Goal: Task Accomplishment & Management: Complete application form

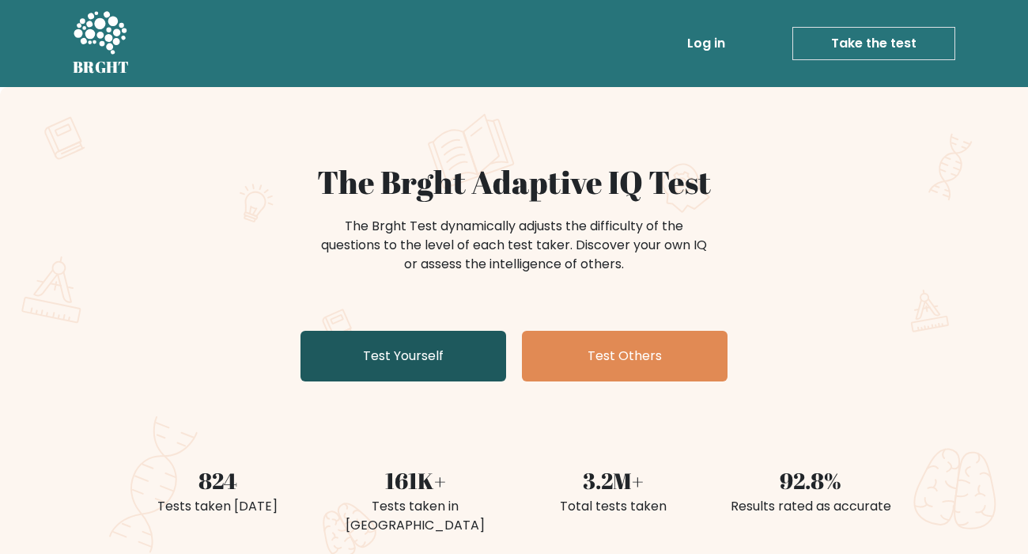
click at [414, 347] on link "Test Yourself" at bounding box center [404, 356] width 206 height 51
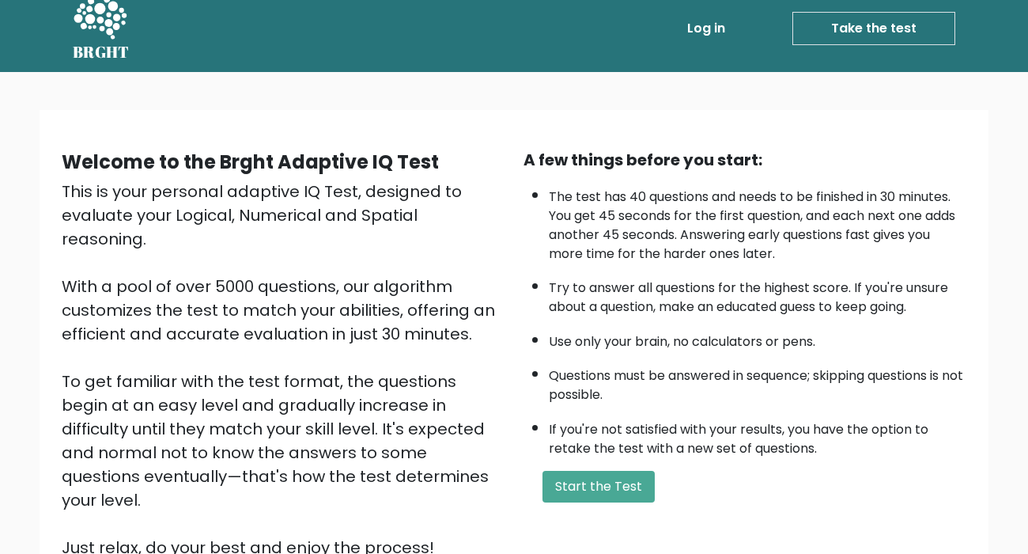
scroll to position [29, 0]
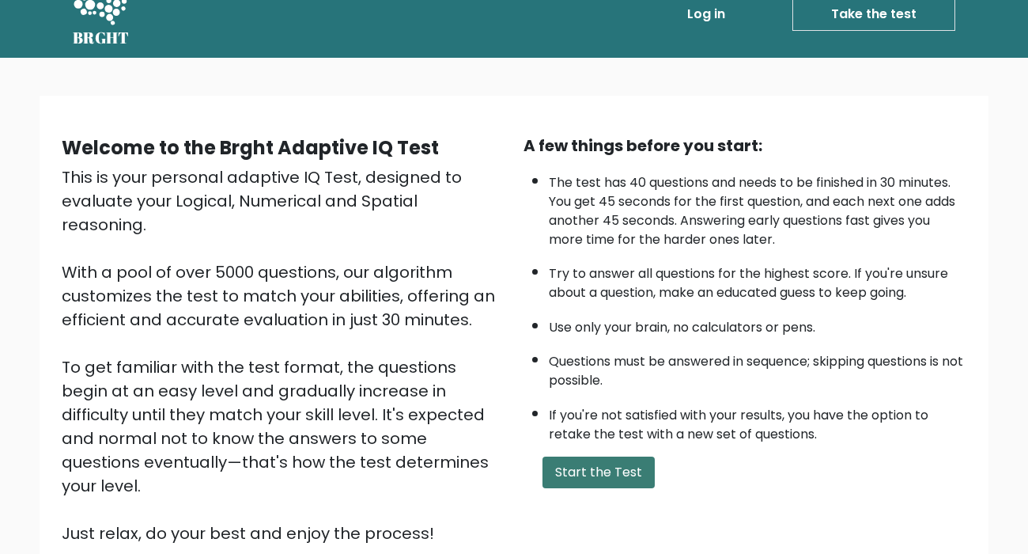
click at [602, 475] on button "Start the Test" at bounding box center [599, 472] width 112 height 32
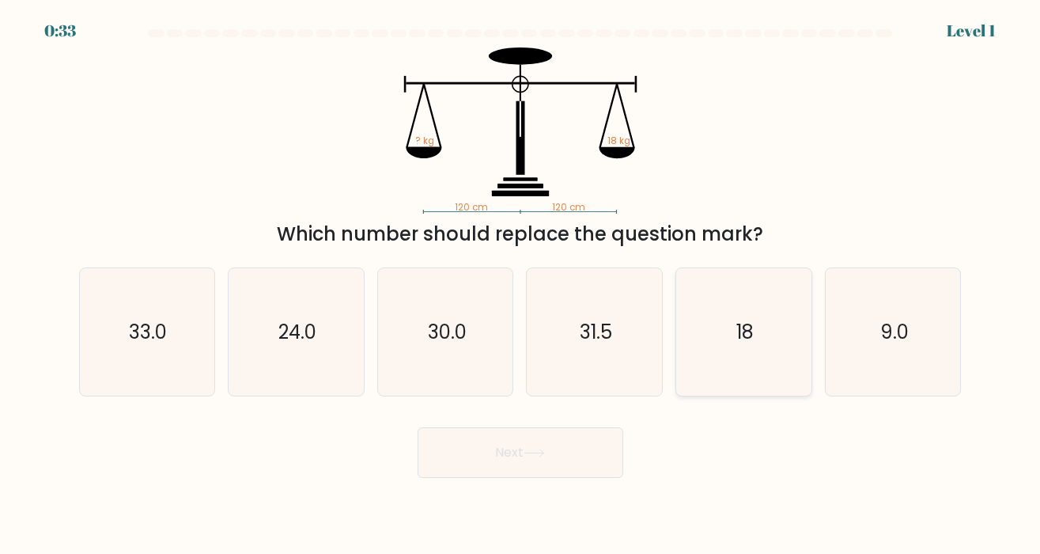
click at [734, 325] on icon "18" at bounding box center [743, 331] width 127 height 127
click at [521, 285] on input "e. 18" at bounding box center [521, 281] width 1 height 8
radio input "true"
click at [521, 441] on button "Next" at bounding box center [521, 452] width 206 height 51
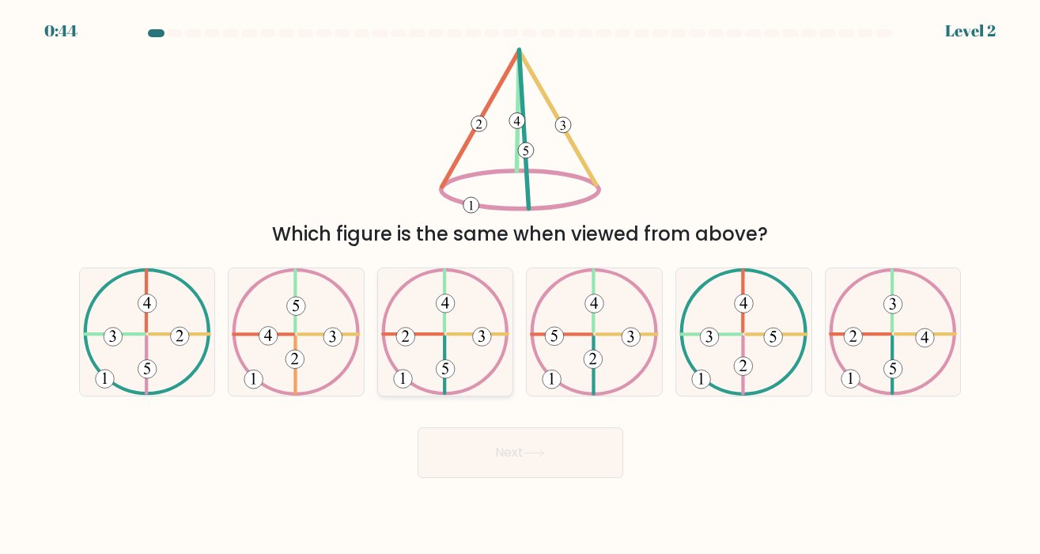
click at [430, 351] on icon at bounding box center [445, 331] width 129 height 127
click at [521, 285] on input "c." at bounding box center [521, 281] width 1 height 8
radio input "true"
click at [525, 465] on button "Next" at bounding box center [521, 452] width 206 height 51
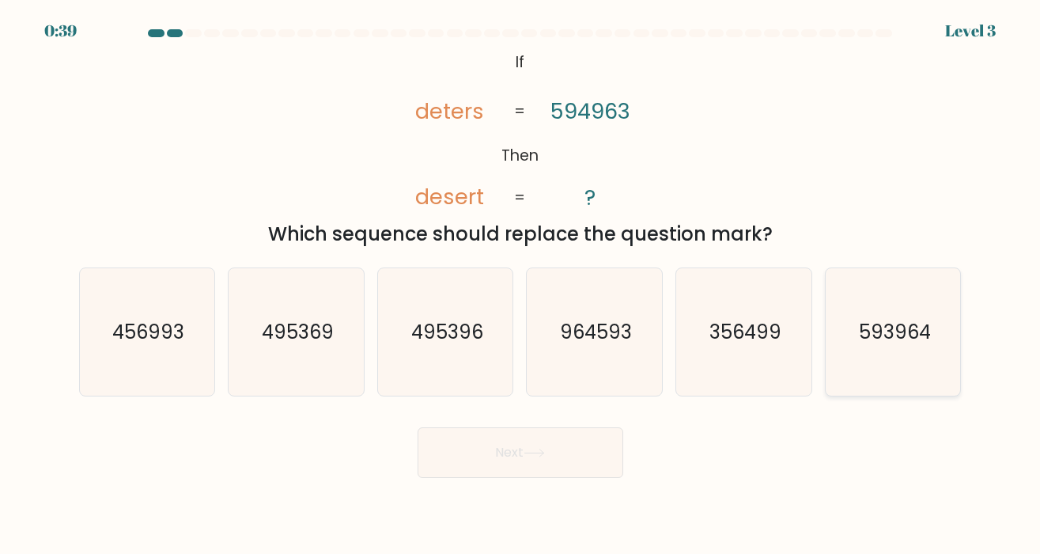
click at [899, 347] on icon "593964" at bounding box center [893, 331] width 127 height 127
click at [521, 285] on input "f. 593964" at bounding box center [521, 281] width 1 height 8
radio input "true"
click at [513, 464] on button "Next" at bounding box center [521, 452] width 206 height 51
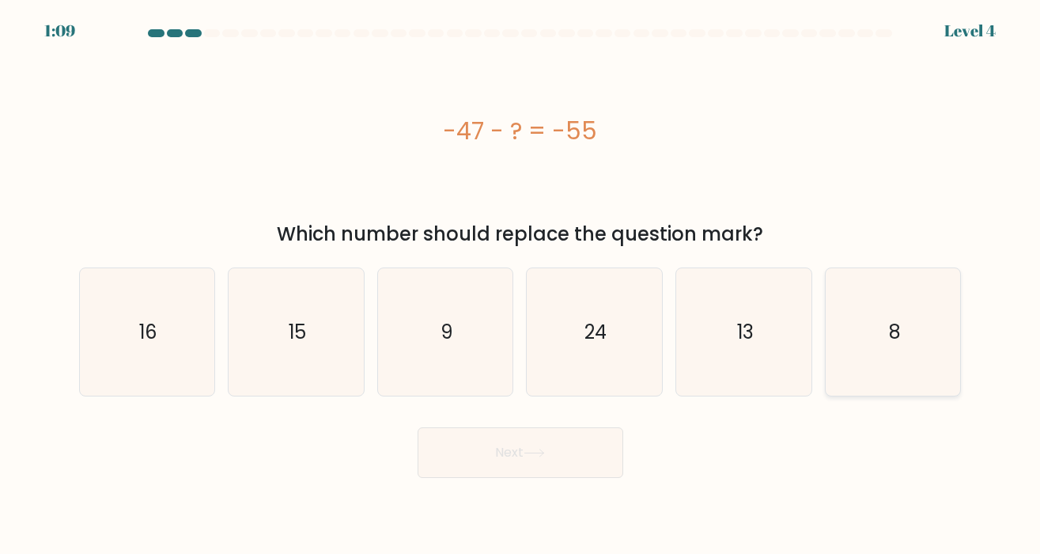
click at [873, 338] on icon "8" at bounding box center [893, 331] width 127 height 127
click at [521, 285] on input "f. 8" at bounding box center [521, 281] width 1 height 8
radio input "true"
click at [545, 439] on button "Next" at bounding box center [521, 452] width 206 height 51
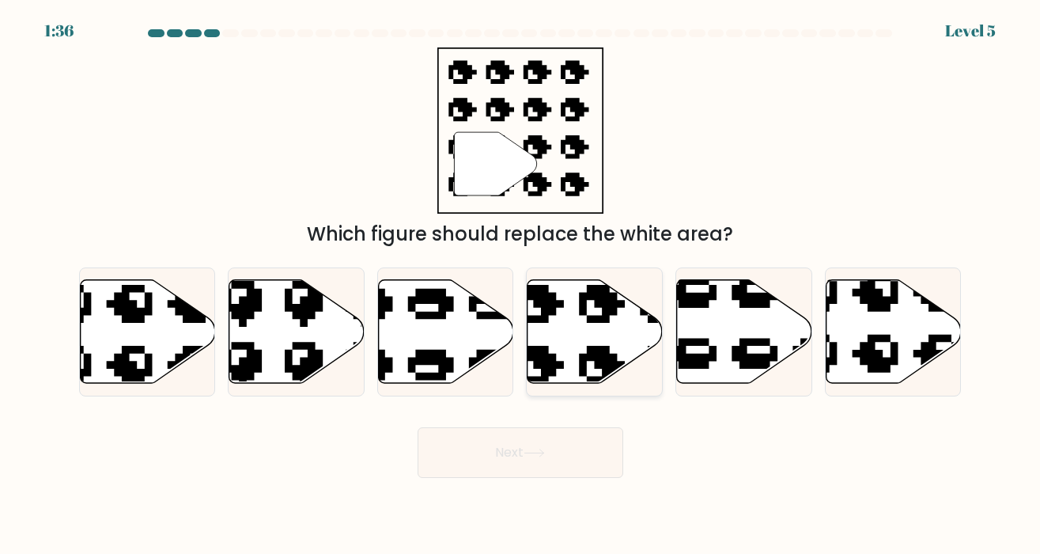
click at [535, 333] on icon at bounding box center [595, 331] width 135 height 104
click at [521, 285] on input "d." at bounding box center [521, 281] width 1 height 8
radio input "true"
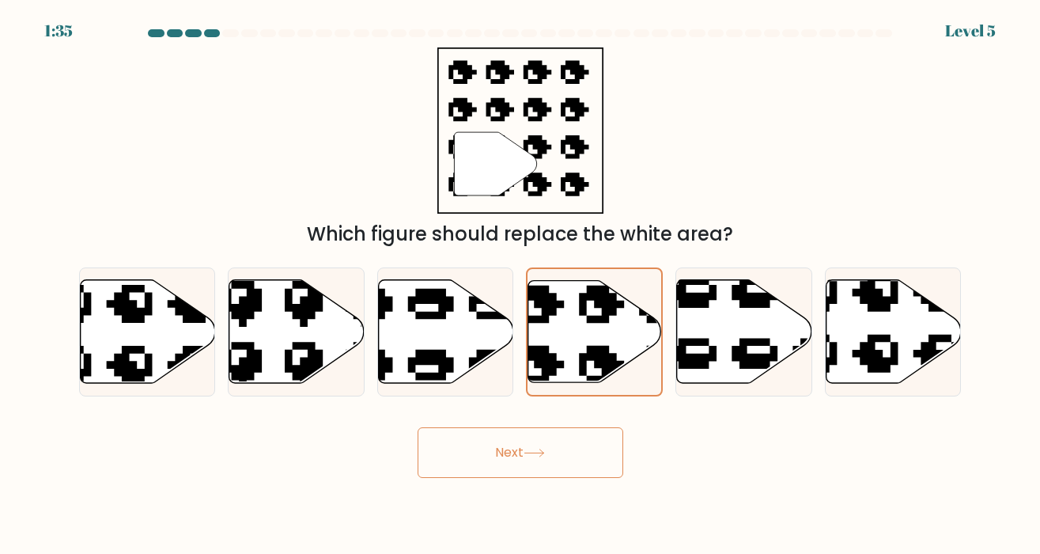
click at [521, 462] on button "Next" at bounding box center [521, 452] width 206 height 51
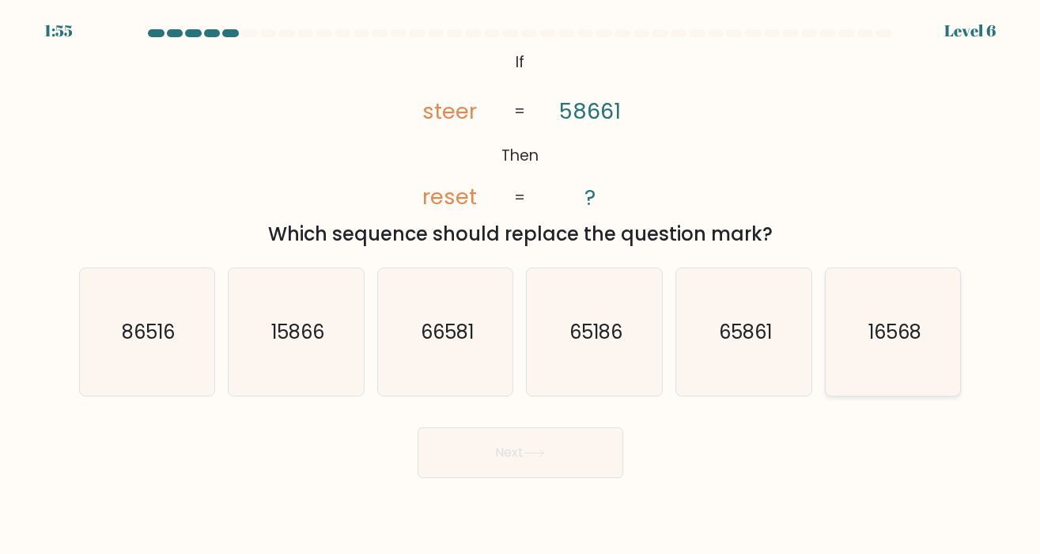
click at [906, 348] on icon "16568" at bounding box center [893, 331] width 127 height 127
click at [521, 285] on input "f. 16568" at bounding box center [521, 281] width 1 height 8
radio input "true"
click at [470, 457] on button "Next" at bounding box center [521, 452] width 206 height 51
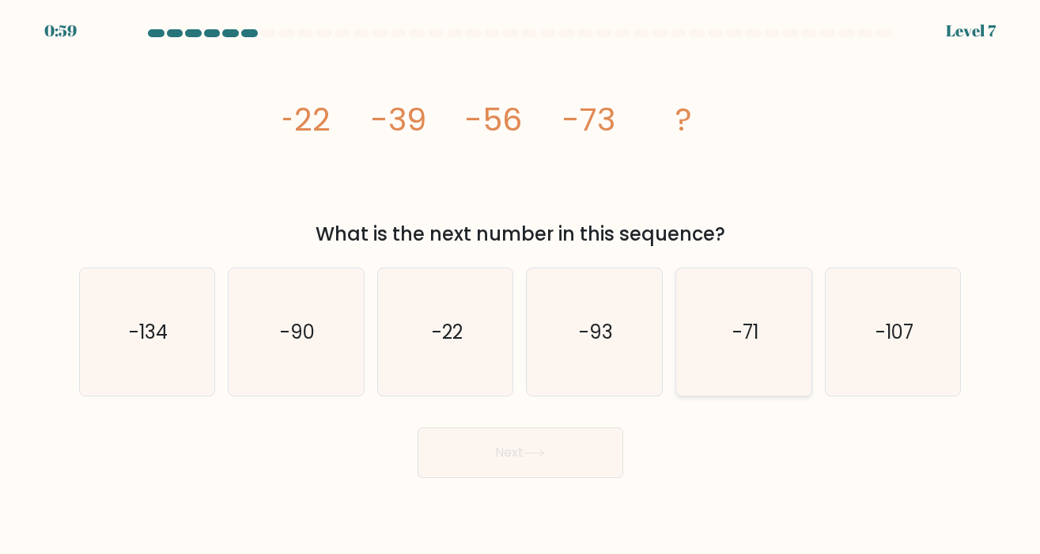
click at [720, 339] on icon "-71" at bounding box center [743, 331] width 127 height 127
click at [521, 285] on input "e. -71" at bounding box center [521, 281] width 1 height 8
radio input "true"
click at [139, 313] on icon "-134" at bounding box center [146, 331] width 127 height 127
click at [521, 285] on input "a. -134" at bounding box center [521, 281] width 1 height 8
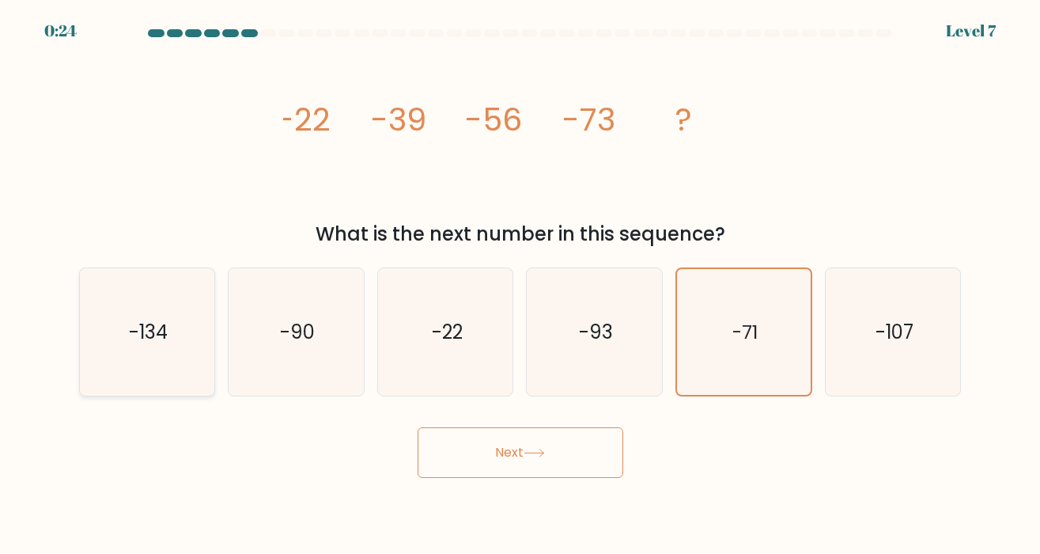
radio input "true"
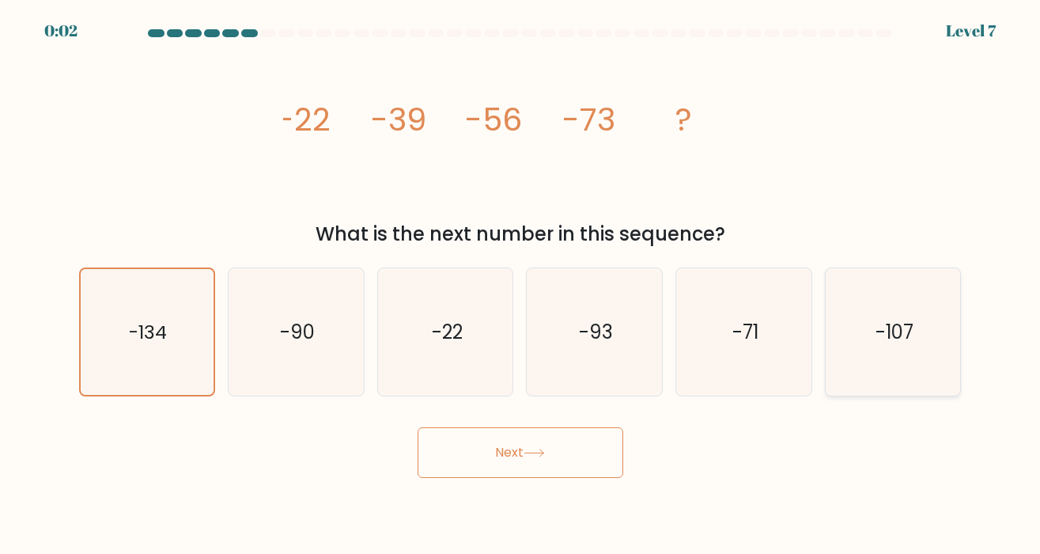
click at [885, 349] on icon "-107" at bounding box center [893, 331] width 127 height 127
click at [521, 285] on input "f. -107" at bounding box center [521, 281] width 1 height 8
radio input "true"
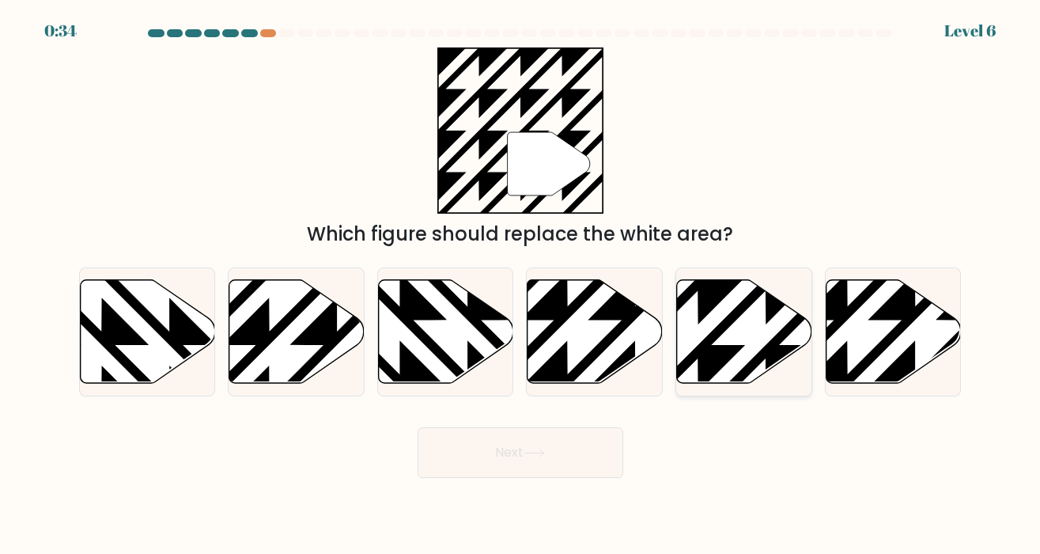
click at [788, 350] on icon at bounding box center [698, 277] width 272 height 272
click at [521, 285] on input "e." at bounding box center [521, 281] width 1 height 8
radio input "true"
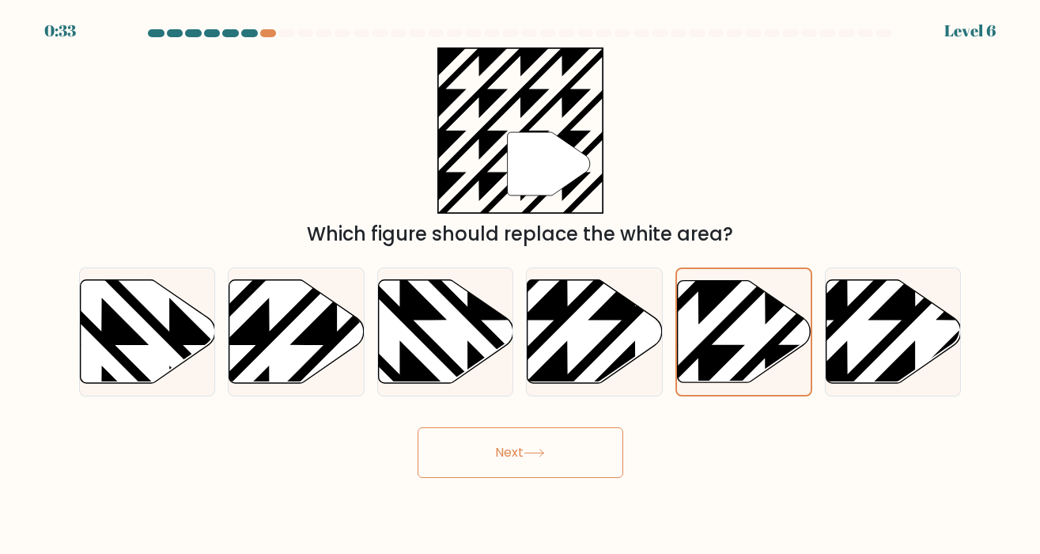
click at [561, 451] on button "Next" at bounding box center [521, 452] width 206 height 51
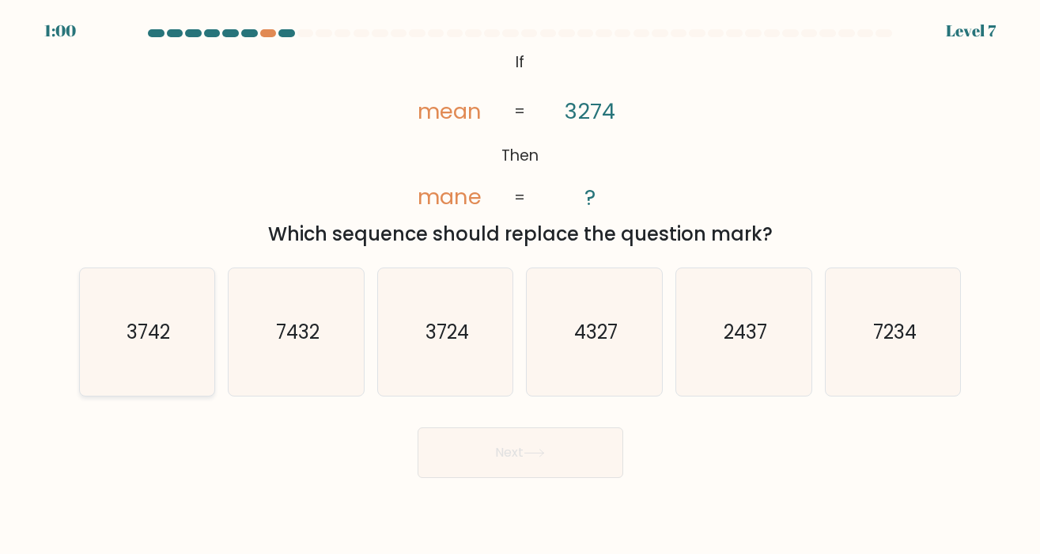
click at [160, 347] on icon "3742" at bounding box center [146, 331] width 127 height 127
click at [521, 285] on input "a. 3742" at bounding box center [521, 281] width 1 height 8
radio input "true"
click at [456, 461] on button "Next" at bounding box center [521, 452] width 206 height 51
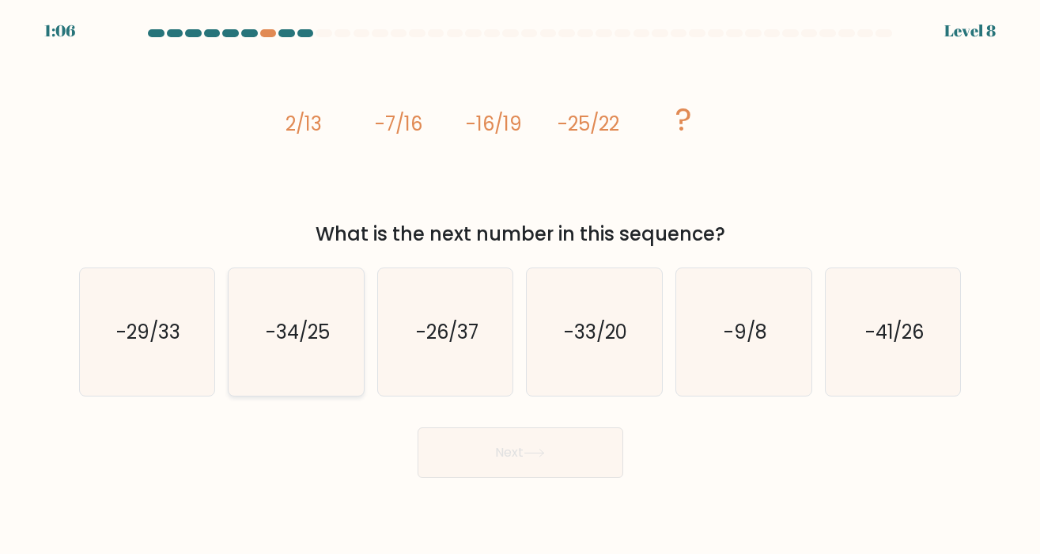
click at [248, 293] on icon "-34/25" at bounding box center [296, 331] width 127 height 127
click at [521, 285] on input "b. -34/25" at bounding box center [521, 281] width 1 height 8
radio input "true"
click at [697, 461] on div "Next" at bounding box center [521, 446] width 902 height 62
click at [559, 441] on button "Next" at bounding box center [521, 452] width 206 height 51
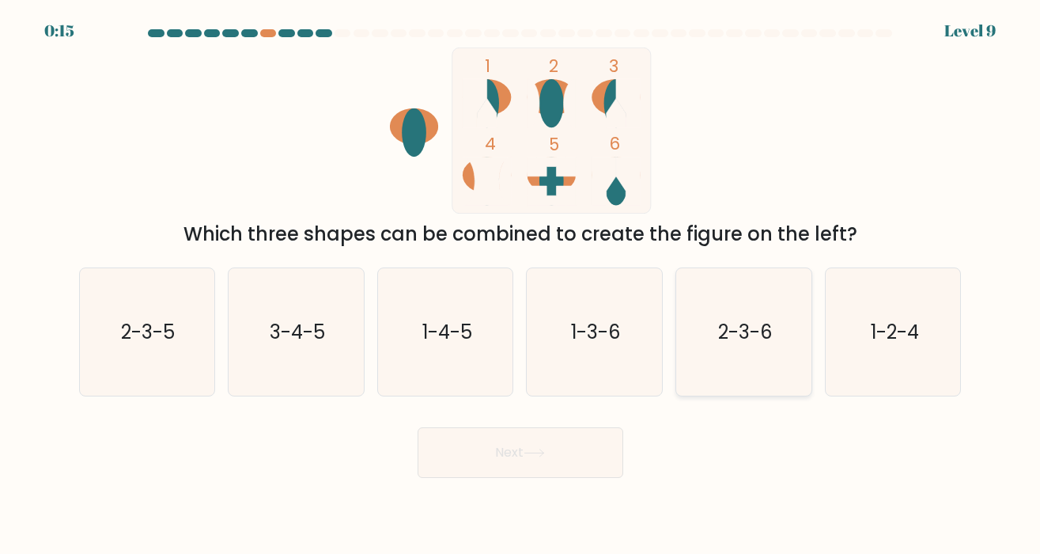
click at [730, 354] on icon "2-3-6" at bounding box center [743, 331] width 127 height 127
click at [521, 285] on input "e. 2-3-6" at bounding box center [521, 281] width 1 height 8
radio input "true"
click at [853, 338] on icon "1-2-4" at bounding box center [893, 331] width 127 height 127
click at [521, 285] on input "f. 1-2-4" at bounding box center [521, 281] width 1 height 8
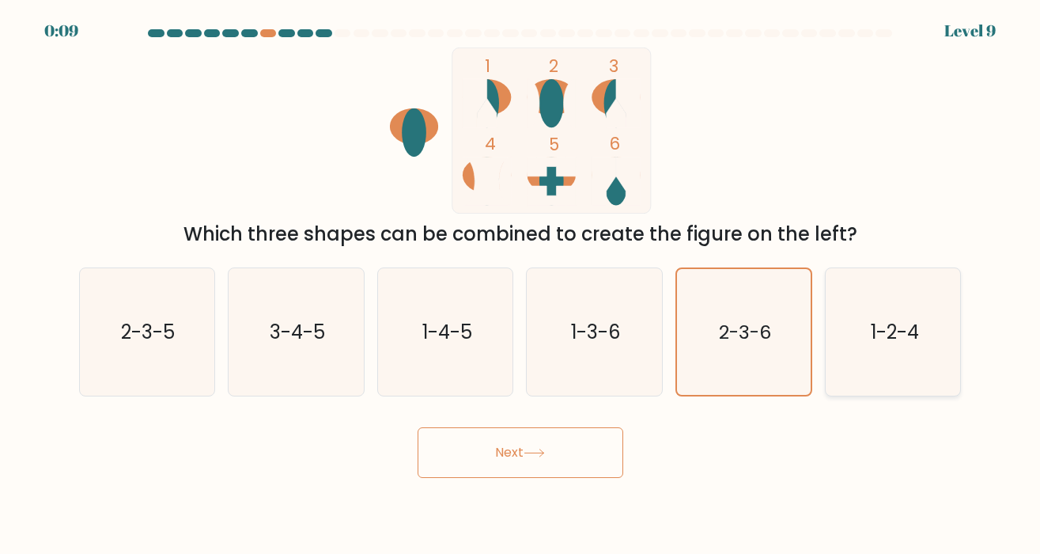
radio input "true"
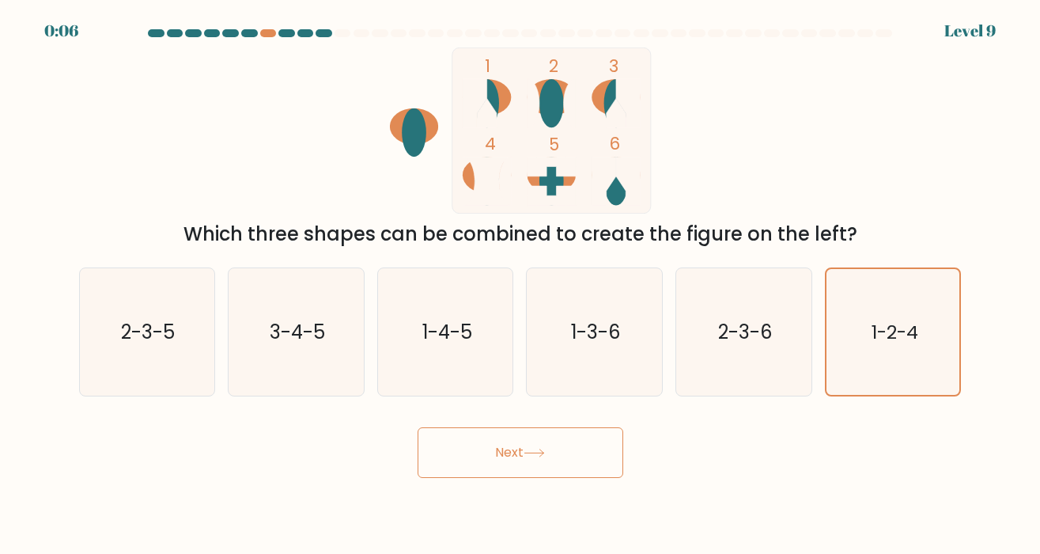
click at [545, 456] on icon at bounding box center [534, 453] width 21 height 9
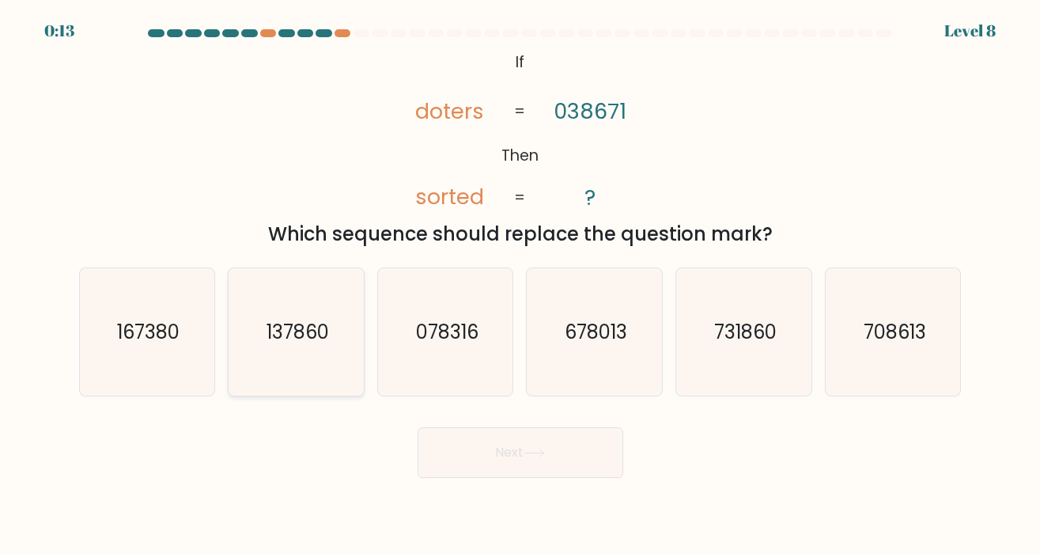
click at [318, 347] on icon "137860" at bounding box center [296, 331] width 127 height 127
click at [521, 285] on input "b. 137860" at bounding box center [521, 281] width 1 height 8
radio input "true"
click at [477, 441] on button "Next" at bounding box center [521, 452] width 206 height 51
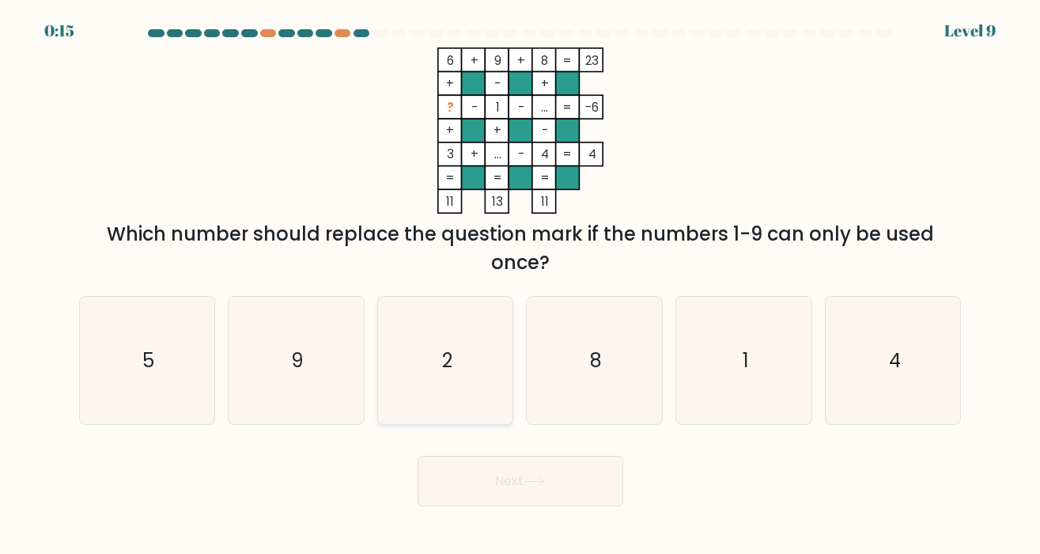
click at [439, 391] on icon "2" at bounding box center [445, 360] width 127 height 127
click at [521, 285] on input "c. 2" at bounding box center [521, 281] width 1 height 8
radio input "true"
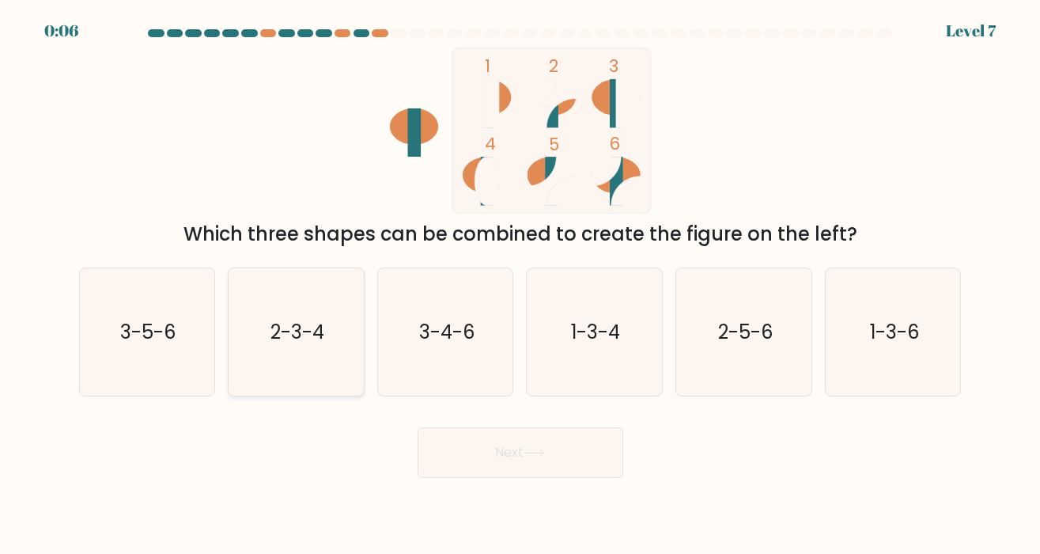
click at [309, 345] on icon "2-3-4" at bounding box center [296, 331] width 127 height 127
click at [521, 285] on input "b. 2-3-4" at bounding box center [521, 281] width 1 height 8
radio input "true"
click at [634, 454] on div "Next" at bounding box center [521, 446] width 902 height 62
drag, startPoint x: 540, startPoint y: 454, endPoint x: 669, endPoint y: 454, distance: 128.9
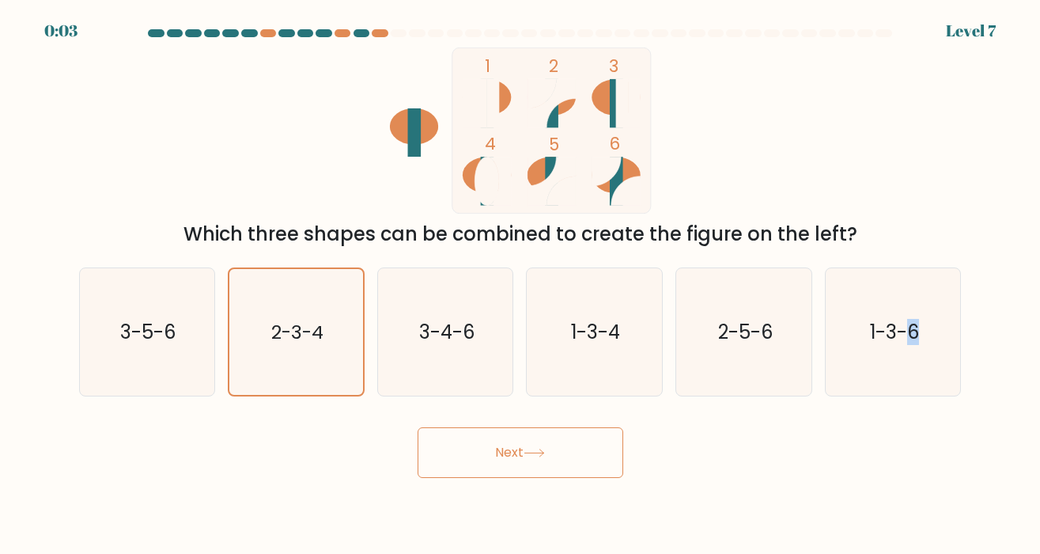
click at [669, 454] on div "Next" at bounding box center [521, 446] width 902 height 62
drag, startPoint x: 536, startPoint y: 451, endPoint x: 553, endPoint y: 455, distance: 17.8
click at [551, 448] on button "Next" at bounding box center [521, 452] width 206 height 51
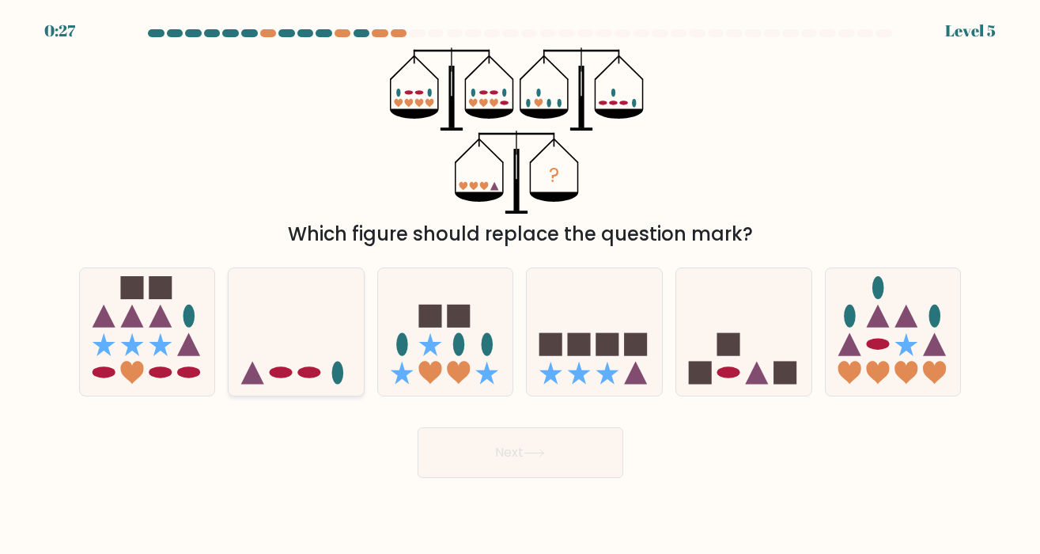
click at [316, 332] on icon at bounding box center [296, 332] width 135 height 112
click at [521, 285] on input "b." at bounding box center [521, 281] width 1 height 8
radio input "true"
click at [521, 441] on button "Next" at bounding box center [521, 452] width 206 height 51
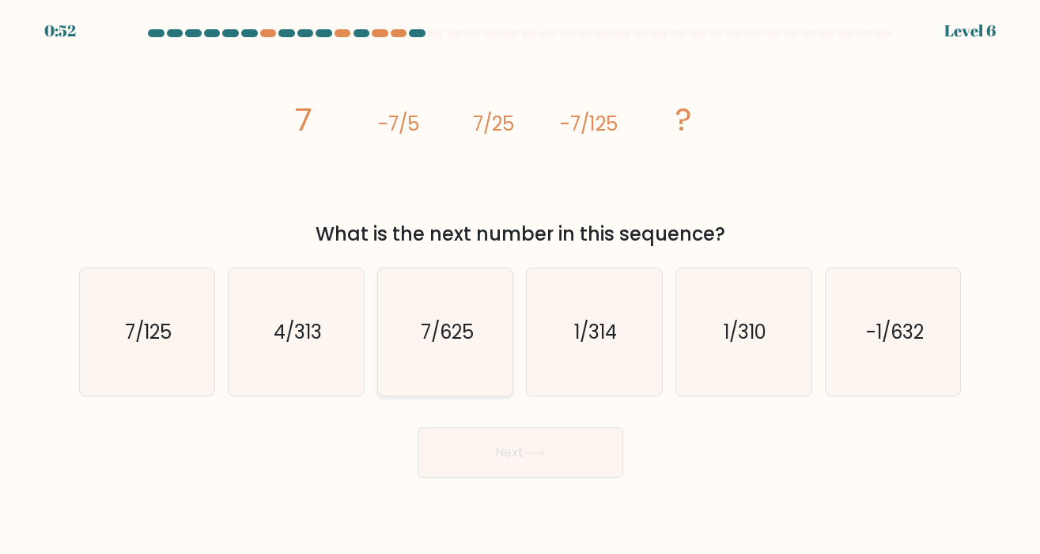
click at [449, 345] on icon "7/625" at bounding box center [445, 331] width 127 height 127
click at [521, 285] on input "c. 7/625" at bounding box center [521, 281] width 1 height 8
radio input "true"
click at [566, 445] on button "Next" at bounding box center [521, 452] width 206 height 51
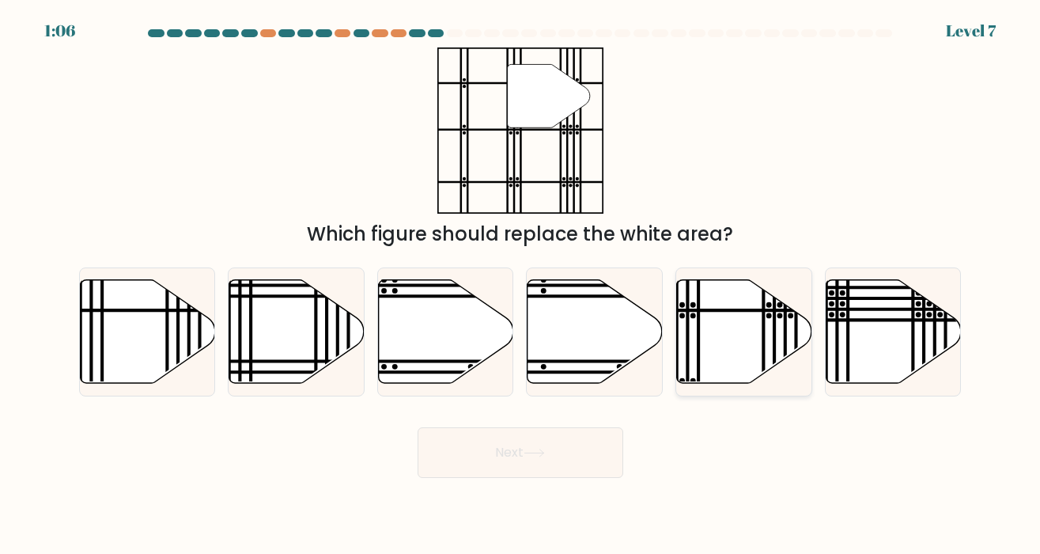
click at [720, 311] on icon at bounding box center [743, 331] width 135 height 105
click at [521, 285] on input "e." at bounding box center [521, 281] width 1 height 8
radio input "true"
click at [458, 449] on button "Next" at bounding box center [521, 452] width 206 height 51
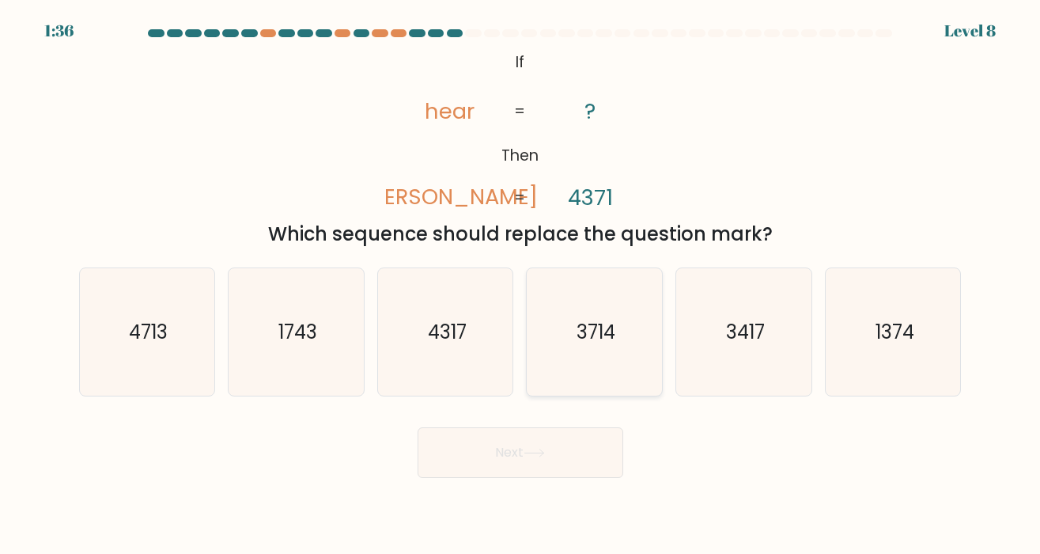
click at [615, 347] on icon "3714" at bounding box center [594, 331] width 127 height 127
click at [521, 285] on input "d. 3714" at bounding box center [521, 281] width 1 height 8
radio input "true"
click at [526, 443] on button "Next" at bounding box center [521, 452] width 206 height 51
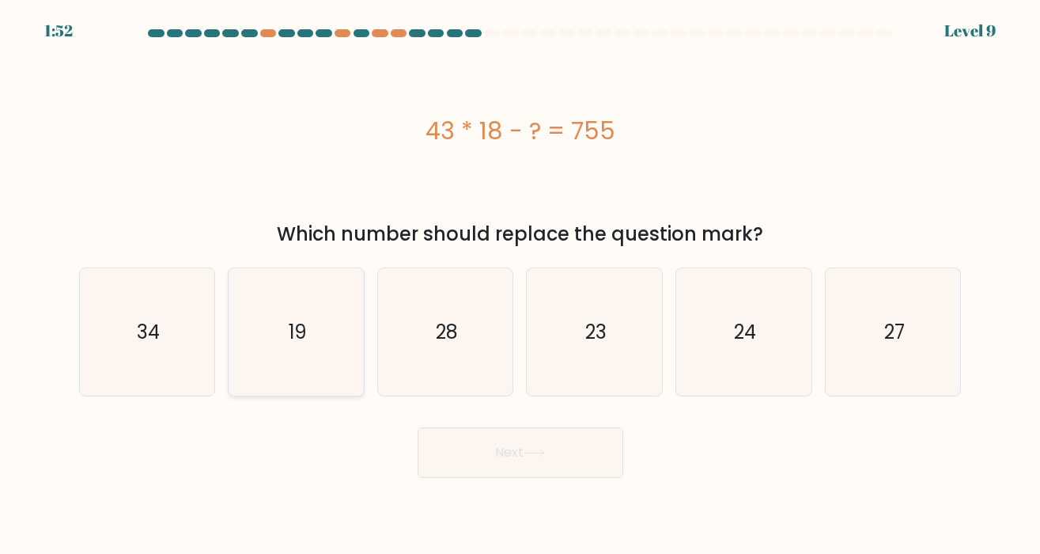
click at [291, 326] on text "19" at bounding box center [298, 332] width 18 height 26
click at [521, 285] on input "b. 19" at bounding box center [521, 281] width 1 height 8
radio input "true"
click at [487, 470] on button "Next" at bounding box center [521, 452] width 206 height 51
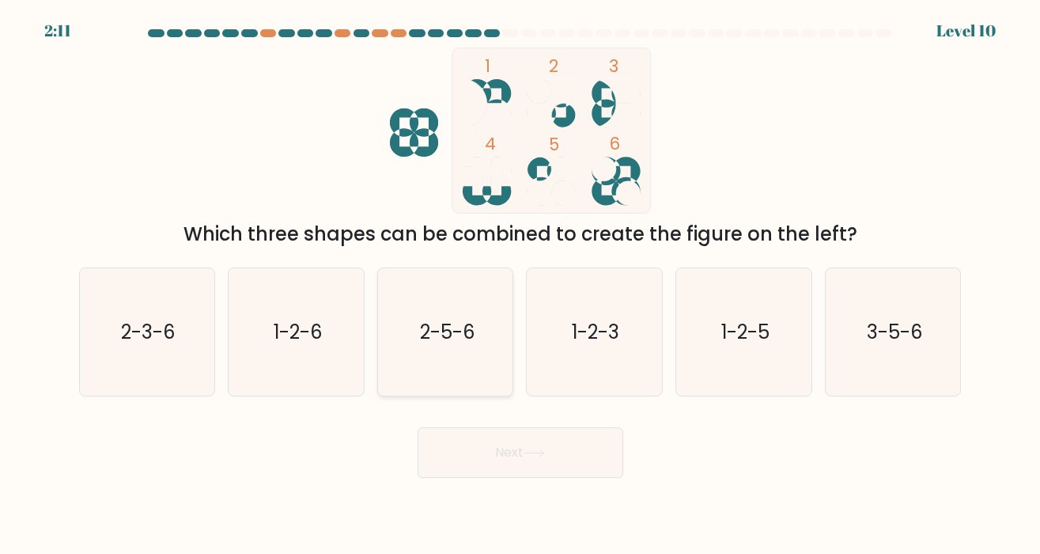
click at [474, 362] on icon "2-5-6" at bounding box center [445, 331] width 127 height 127
click at [521, 285] on input "c. 2-5-6" at bounding box center [521, 281] width 1 height 8
radio input "true"
click at [508, 440] on button "Next" at bounding box center [521, 452] width 206 height 51
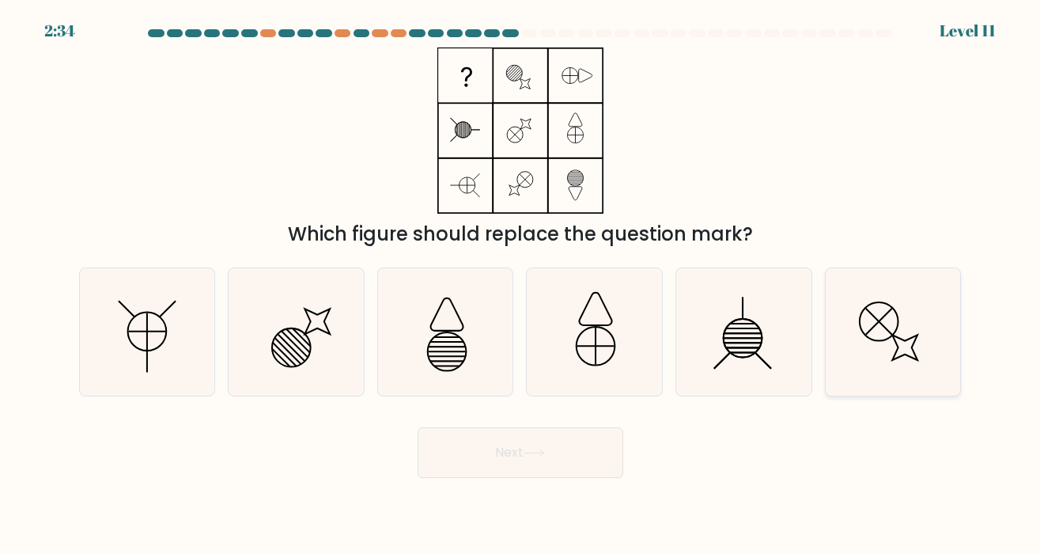
click at [906, 347] on icon at bounding box center [893, 331] width 127 height 127
click at [521, 285] on input "f." at bounding box center [521, 281] width 1 height 8
radio input "true"
click at [121, 333] on icon at bounding box center [146, 331] width 127 height 127
click at [521, 285] on input "a." at bounding box center [521, 281] width 1 height 8
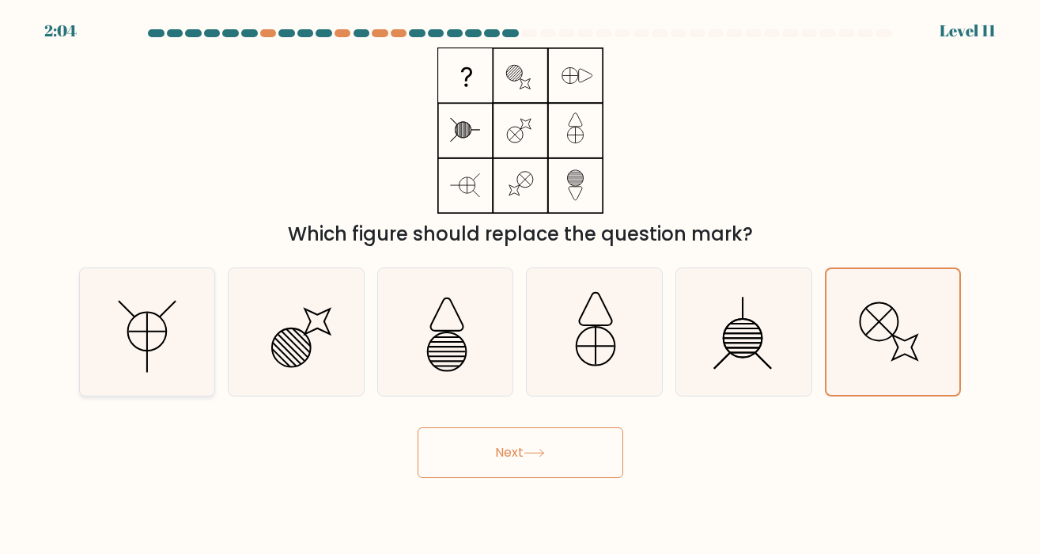
radio input "true"
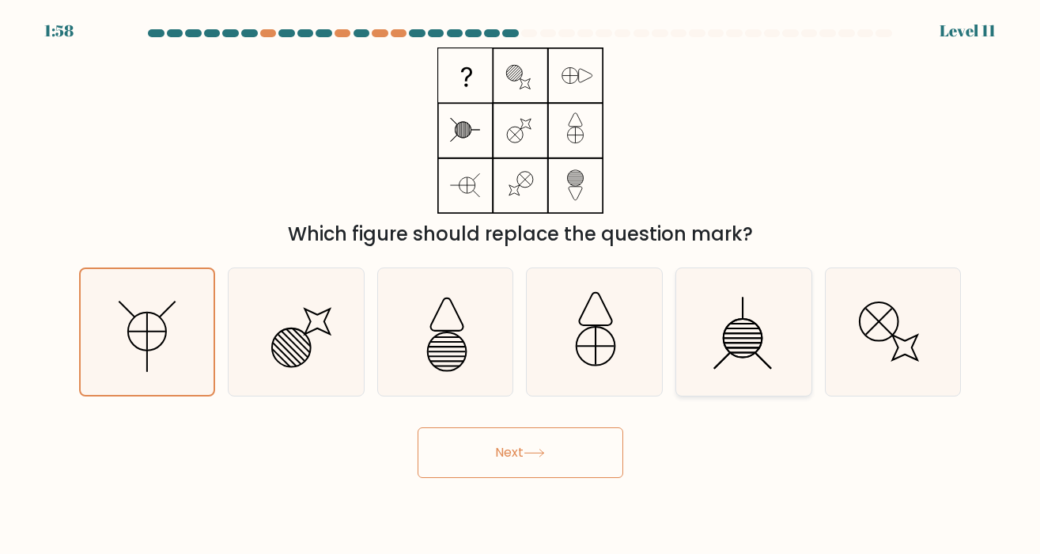
click at [706, 337] on icon at bounding box center [743, 331] width 127 height 127
click at [521, 285] on input "e." at bounding box center [521, 281] width 1 height 8
radio input "true"
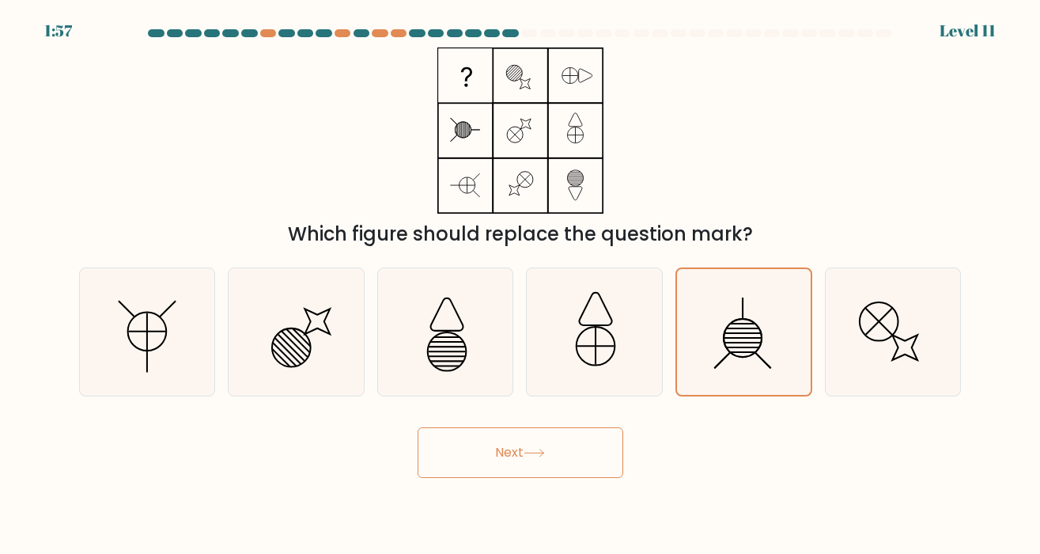
click at [536, 449] on icon at bounding box center [534, 453] width 21 height 9
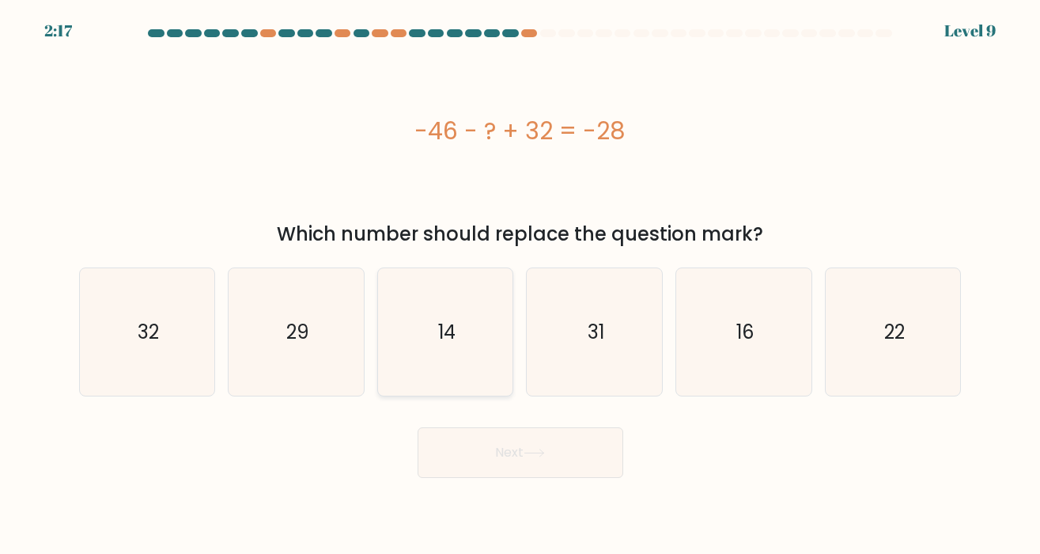
click at [455, 325] on text "14" at bounding box center [446, 332] width 17 height 26
click at [521, 285] on input "c. 14" at bounding box center [521, 281] width 1 height 8
radio input "true"
click at [512, 463] on button "Next" at bounding box center [521, 452] width 206 height 51
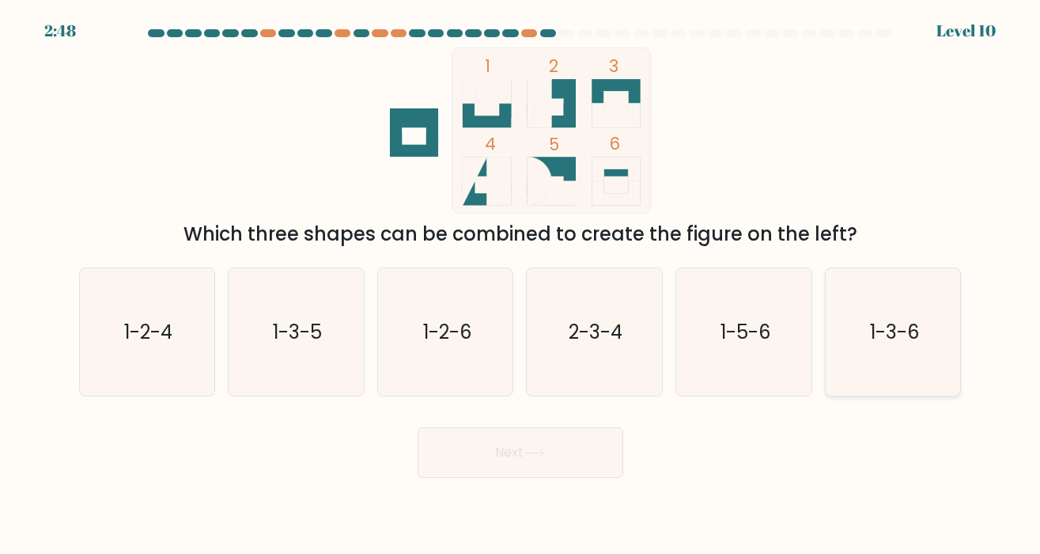
click at [879, 348] on icon "1-3-6" at bounding box center [893, 331] width 127 height 127
click at [521, 285] on input "f. 1-3-6" at bounding box center [521, 281] width 1 height 8
radio input "true"
click at [517, 456] on button "Next" at bounding box center [521, 452] width 206 height 51
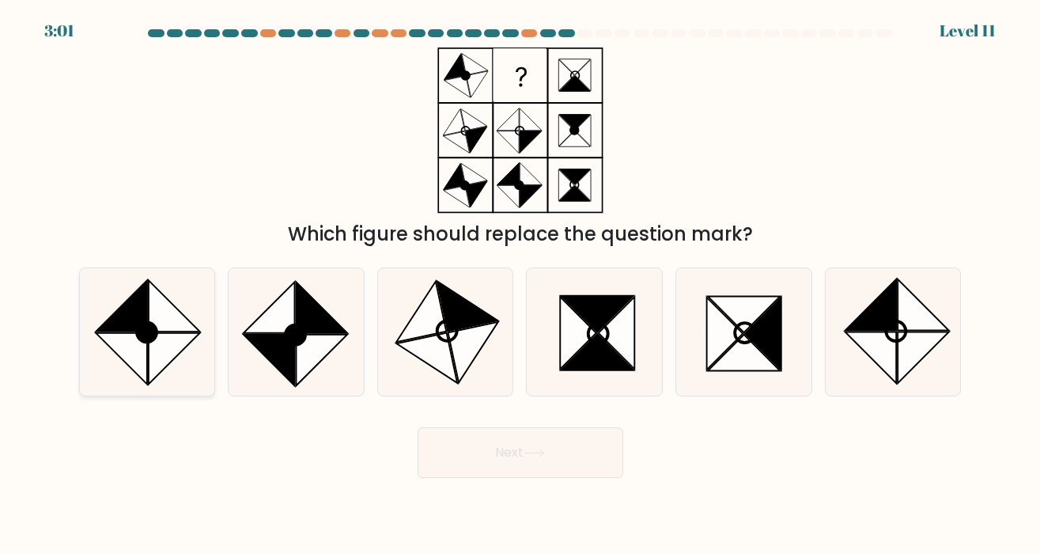
click at [161, 312] on icon at bounding box center [174, 305] width 51 height 51
click at [521, 285] on input "a." at bounding box center [521, 281] width 1 height 8
radio input "true"
click at [487, 460] on button "Next" at bounding box center [521, 452] width 206 height 51
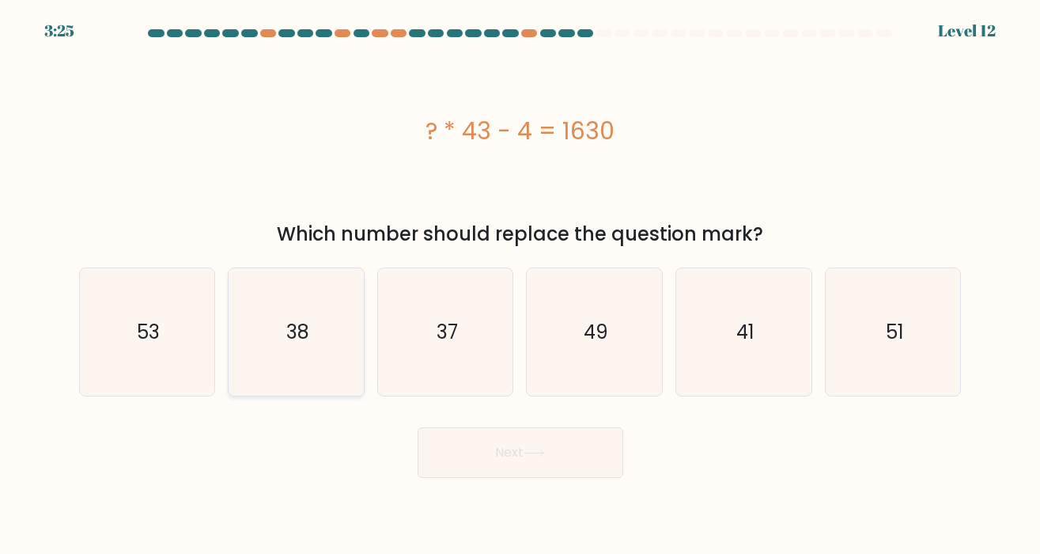
click at [354, 318] on icon "38" at bounding box center [296, 331] width 127 height 127
click at [521, 285] on input "b. 38" at bounding box center [521, 281] width 1 height 8
radio input "true"
click at [461, 454] on button "Next" at bounding box center [521, 452] width 206 height 51
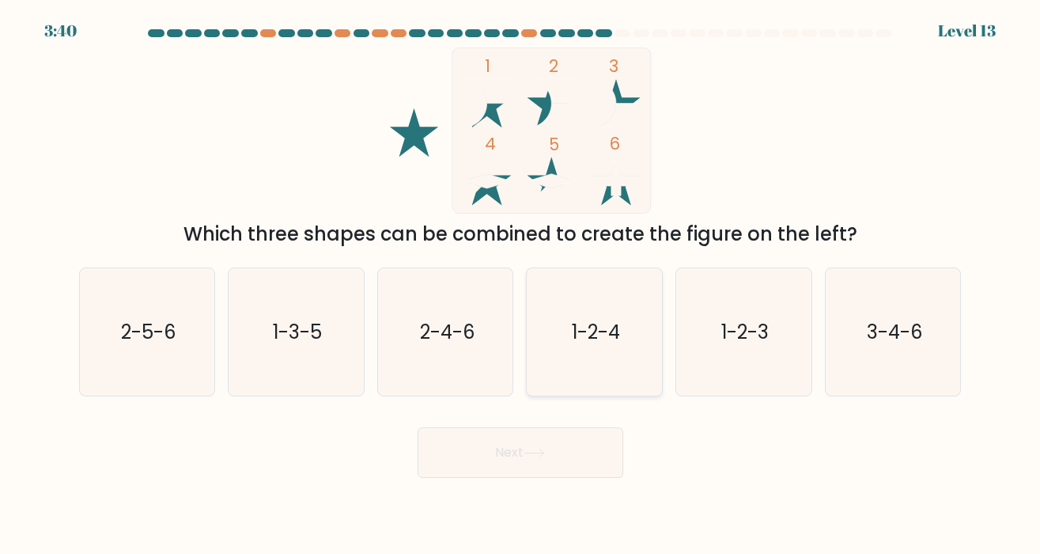
click at [573, 362] on icon "1-2-4" at bounding box center [594, 331] width 127 height 127
click at [521, 285] on input "d. 1-2-4" at bounding box center [521, 281] width 1 height 8
radio input "true"
click at [525, 460] on button "Next" at bounding box center [521, 452] width 206 height 51
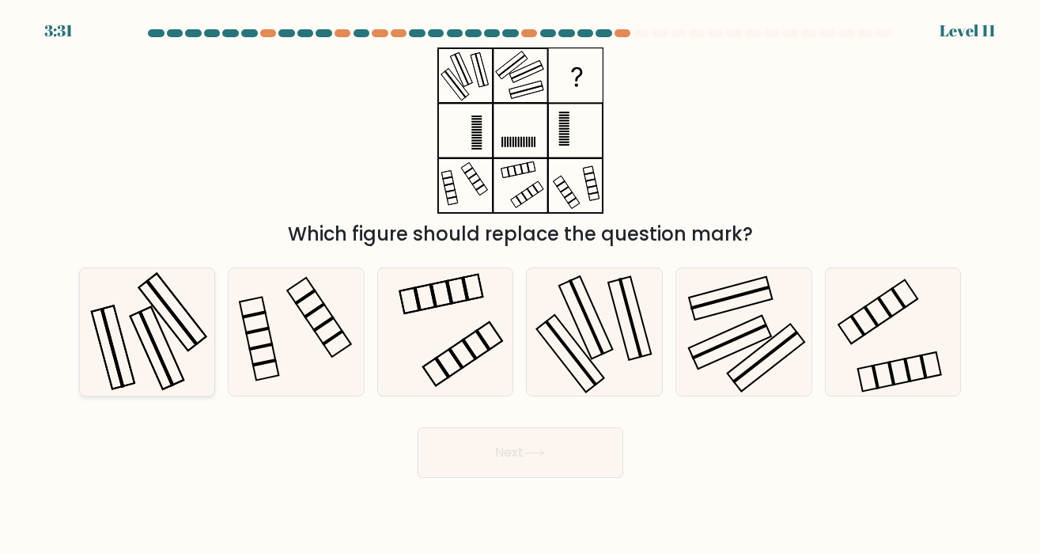
drag, startPoint x: 150, startPoint y: 320, endPoint x: 173, endPoint y: 318, distance: 23.8
click at [155, 314] on icon at bounding box center [146, 331] width 127 height 127
click at [521, 285] on input "a." at bounding box center [521, 281] width 1 height 8
radio input "true"
click at [468, 449] on button "Next" at bounding box center [521, 452] width 206 height 51
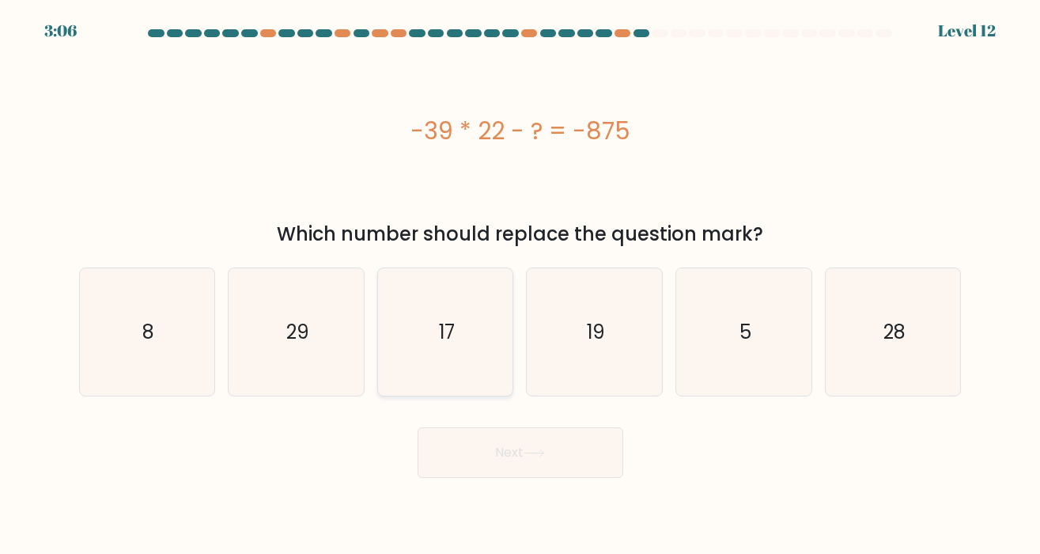
click at [436, 349] on icon "17" at bounding box center [445, 331] width 127 height 127
click at [521, 285] on input "c. 17" at bounding box center [521, 281] width 1 height 8
radio input "true"
click at [552, 468] on button "Next" at bounding box center [521, 452] width 206 height 51
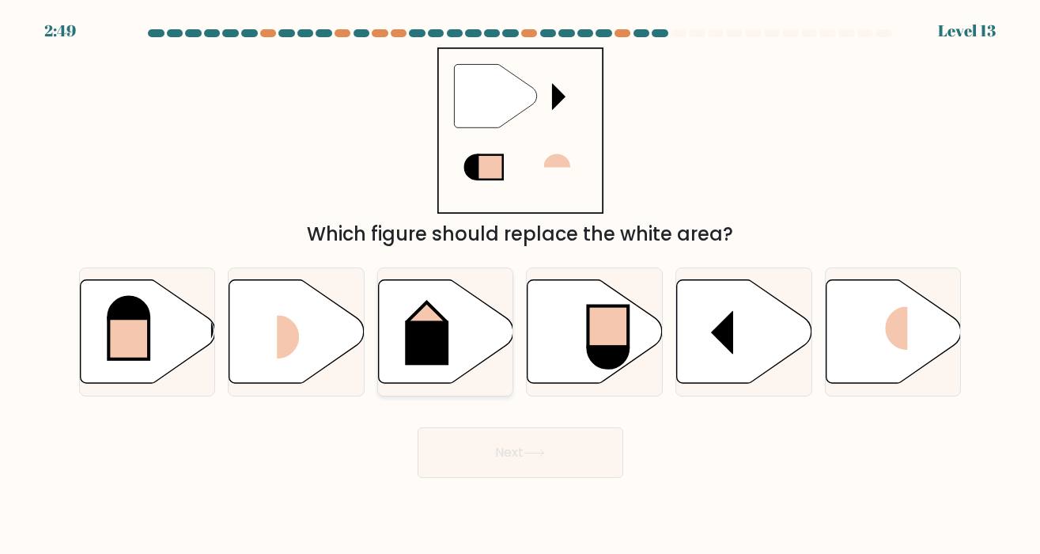
click at [449, 343] on icon at bounding box center [445, 331] width 135 height 105
click at [521, 285] on input "c." at bounding box center [521, 281] width 1 height 8
radio input "true"
click at [495, 458] on button "Next" at bounding box center [521, 452] width 206 height 51
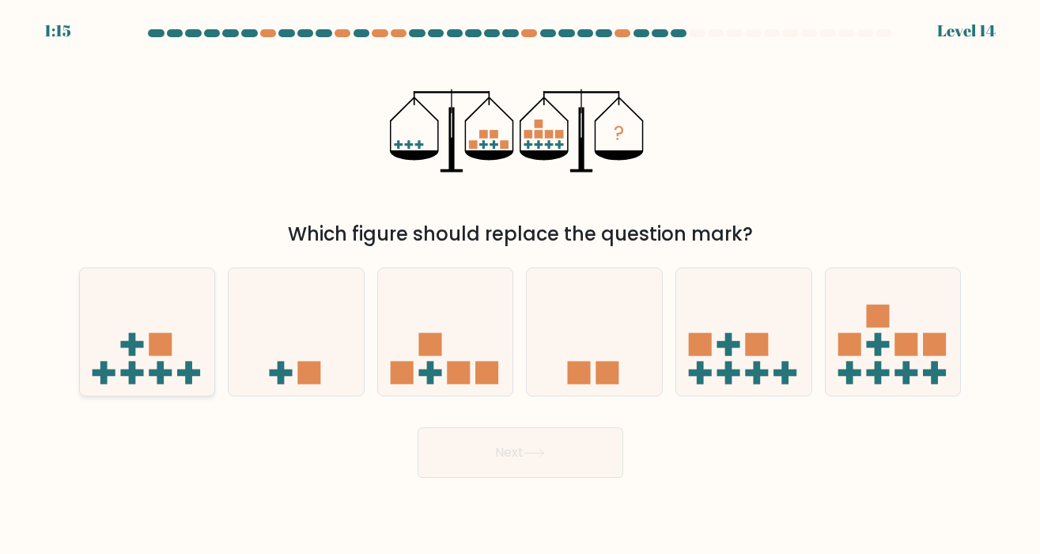
click at [171, 354] on rect at bounding box center [160, 344] width 23 height 23
click at [521, 285] on input "a." at bounding box center [521, 281] width 1 height 8
radio input "true"
click at [536, 453] on button "Next" at bounding box center [521, 452] width 206 height 51
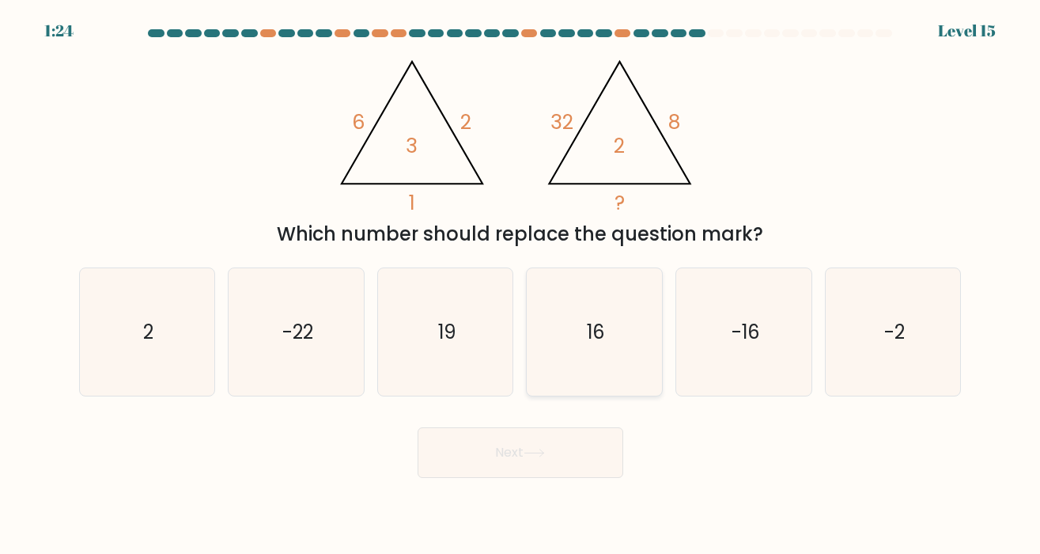
click at [569, 323] on icon "16" at bounding box center [594, 331] width 127 height 127
click at [521, 285] on input "d. 16" at bounding box center [521, 281] width 1 height 8
radio input "true"
click at [532, 451] on icon at bounding box center [534, 453] width 21 height 9
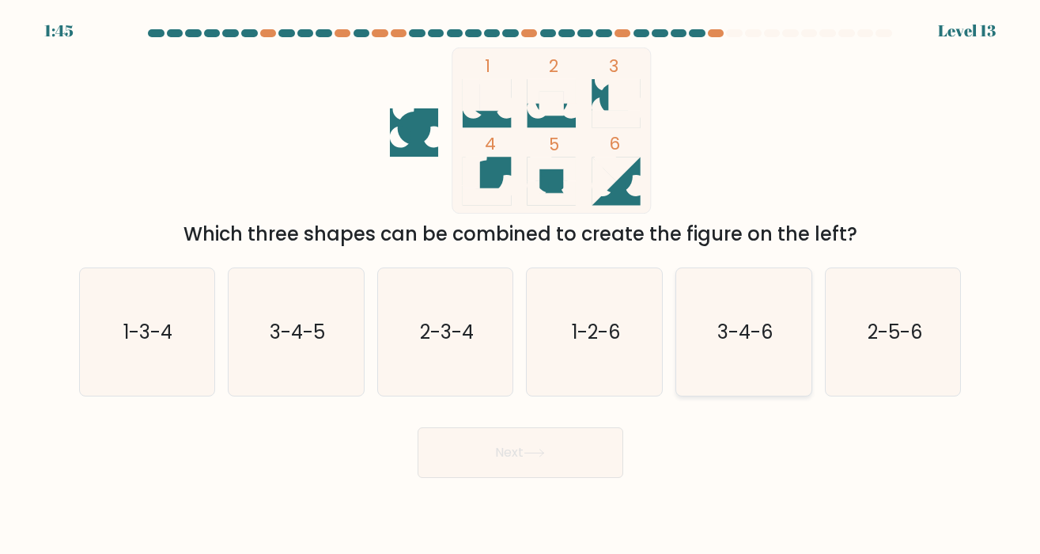
click at [758, 324] on text "3-4-6" at bounding box center [745, 332] width 55 height 26
click at [521, 285] on input "e. 3-4-6" at bounding box center [521, 281] width 1 height 8
radio input "true"
click at [505, 465] on button "Next" at bounding box center [521, 452] width 206 height 51
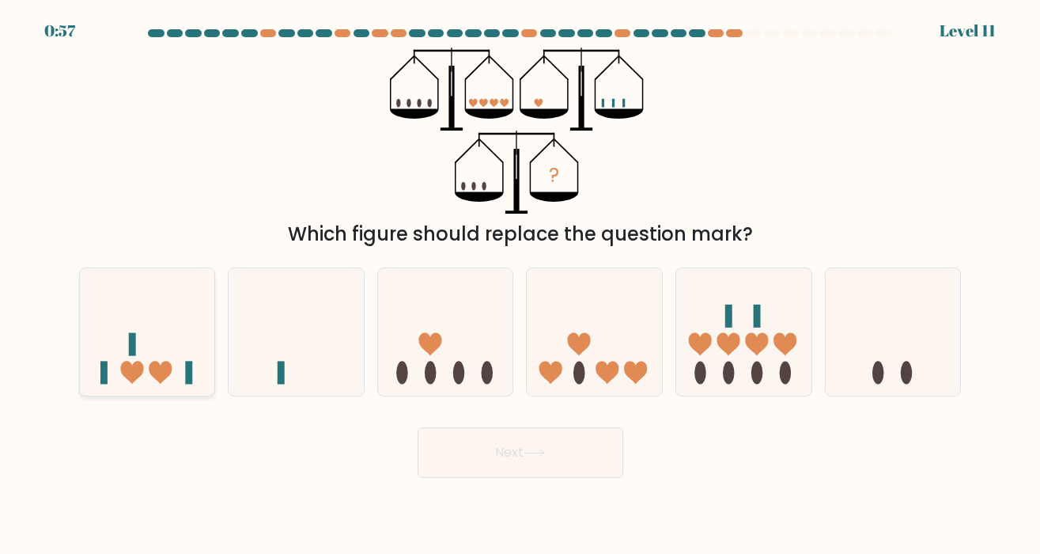
click at [169, 335] on icon at bounding box center [147, 332] width 135 height 112
click at [521, 285] on input "a." at bounding box center [521, 281] width 1 height 8
radio input "true"
click at [506, 445] on button "Next" at bounding box center [521, 452] width 206 height 51
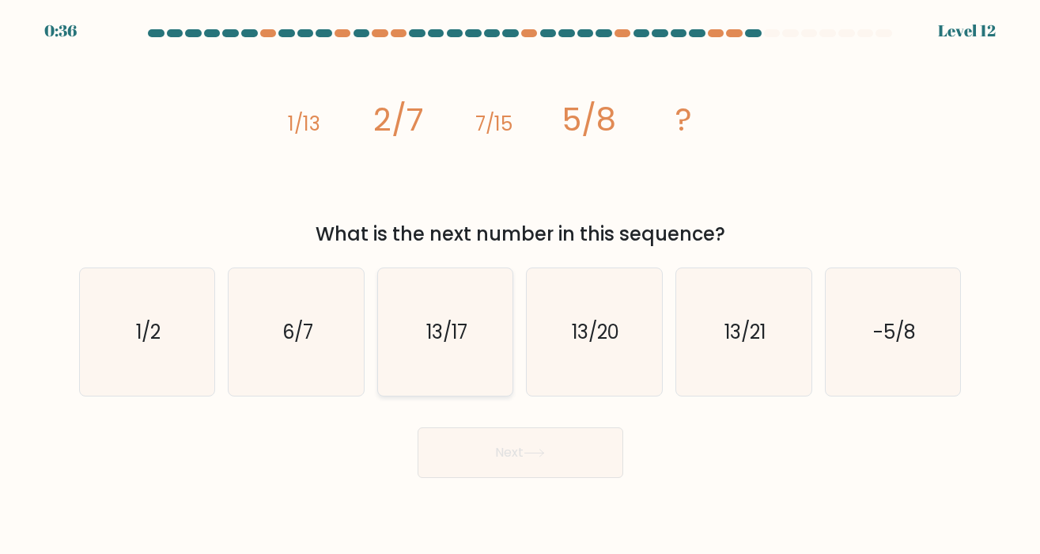
click at [464, 312] on icon "13/17" at bounding box center [445, 331] width 127 height 127
click at [521, 285] on input "c. 13/17" at bounding box center [521, 281] width 1 height 8
radio input "true"
click at [522, 459] on button "Next" at bounding box center [521, 452] width 206 height 51
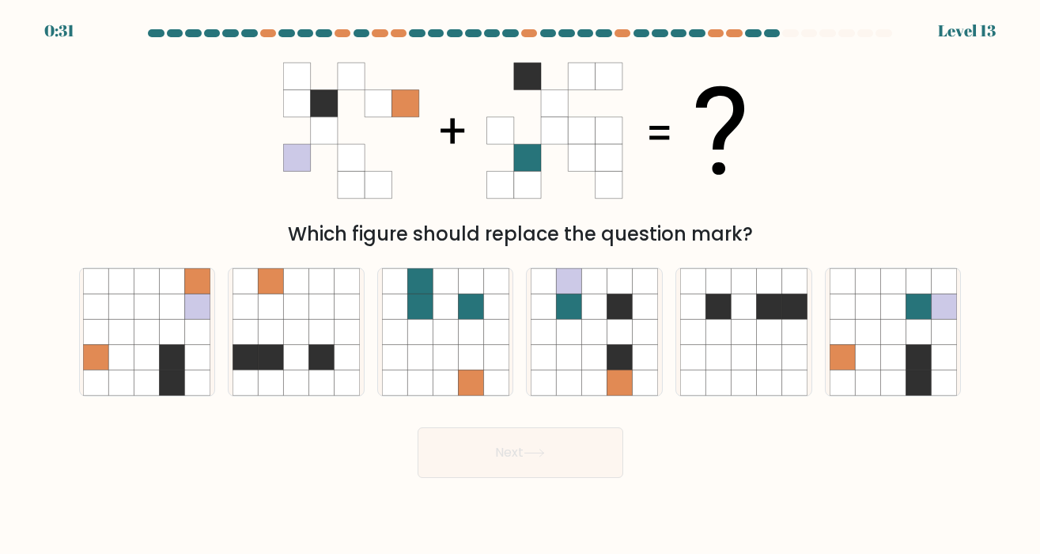
drag, startPoint x: 874, startPoint y: 325, endPoint x: 1002, endPoint y: 325, distance: 128.2
click at [1002, 325] on form at bounding box center [520, 253] width 1040 height 449
click at [857, 358] on icon at bounding box center [867, 357] width 25 height 25
click at [521, 285] on input "f." at bounding box center [521, 281] width 1 height 8
radio input "true"
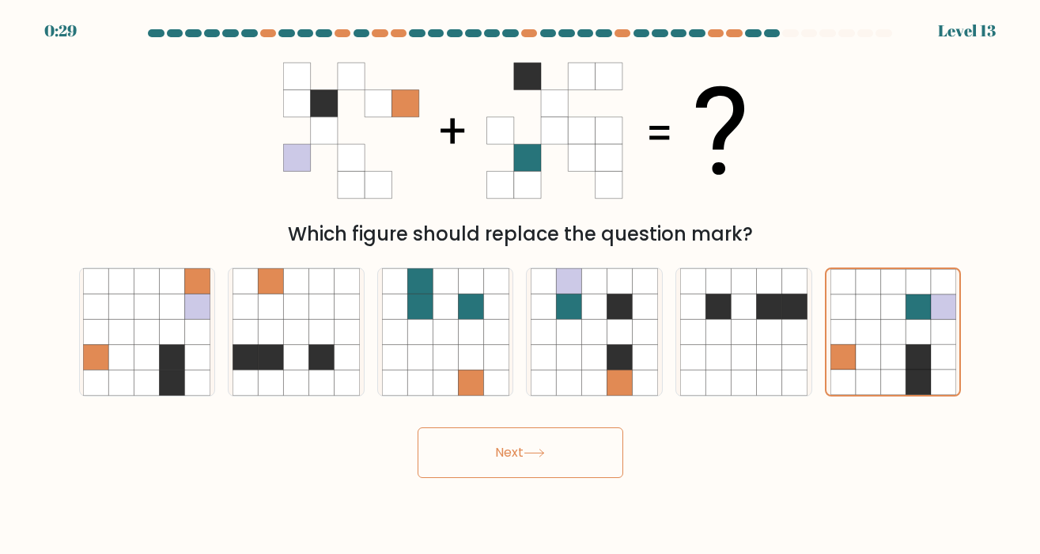
click at [574, 446] on button "Next" at bounding box center [521, 452] width 206 height 51
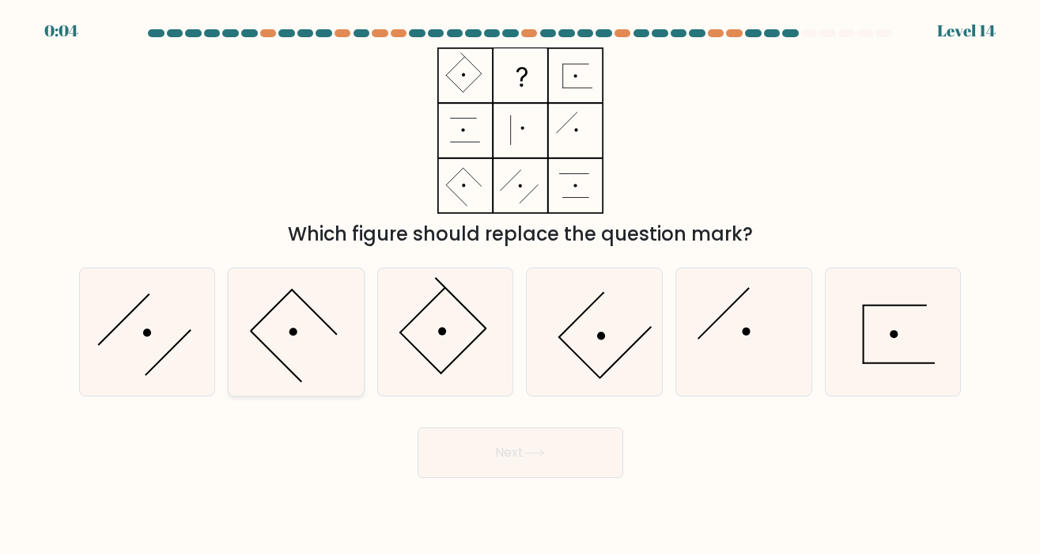
click at [304, 333] on icon at bounding box center [296, 331] width 127 height 127
click at [521, 285] on input "b." at bounding box center [521, 281] width 1 height 8
radio input "true"
click at [555, 444] on button "Next" at bounding box center [521, 452] width 206 height 51
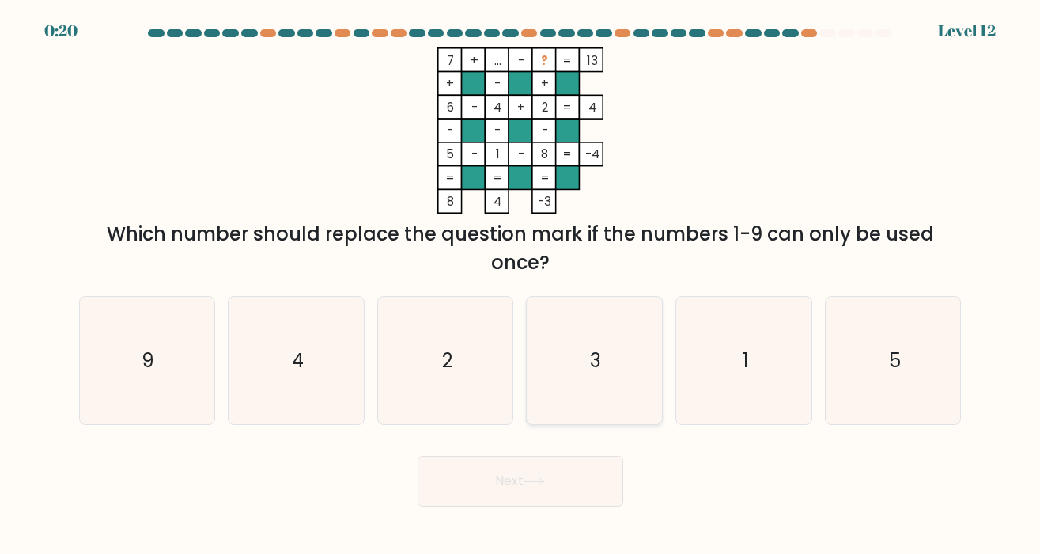
click at [603, 365] on icon "3" at bounding box center [594, 360] width 127 height 127
click at [521, 285] on input "d. 3" at bounding box center [521, 281] width 1 height 8
radio input "true"
click at [563, 501] on button "Next" at bounding box center [521, 481] width 206 height 51
click at [564, 506] on body "0:19 Level 12" at bounding box center [520, 277] width 1040 height 554
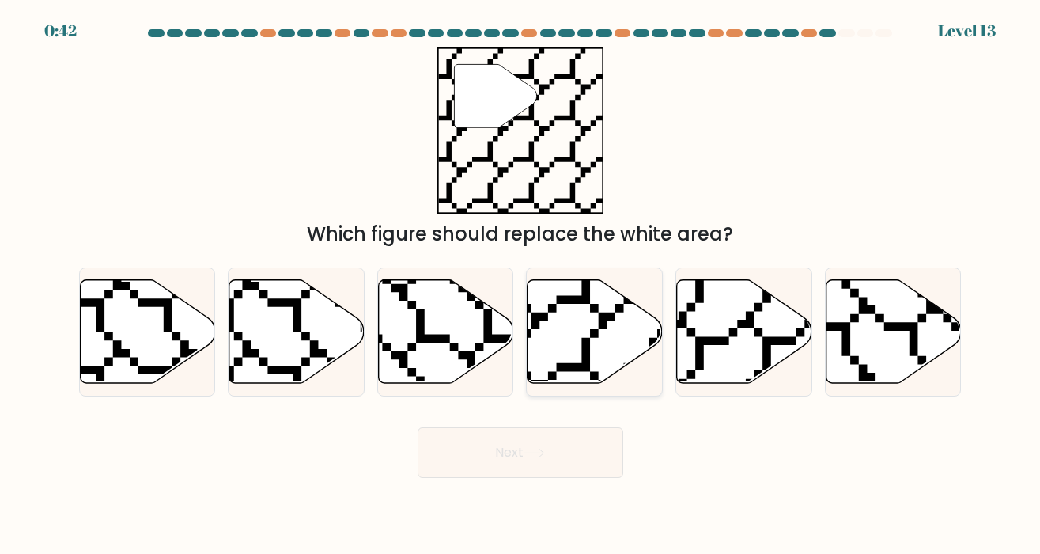
click at [606, 349] on icon at bounding box center [595, 331] width 135 height 104
click at [521, 285] on input "d." at bounding box center [521, 281] width 1 height 8
radio input "true"
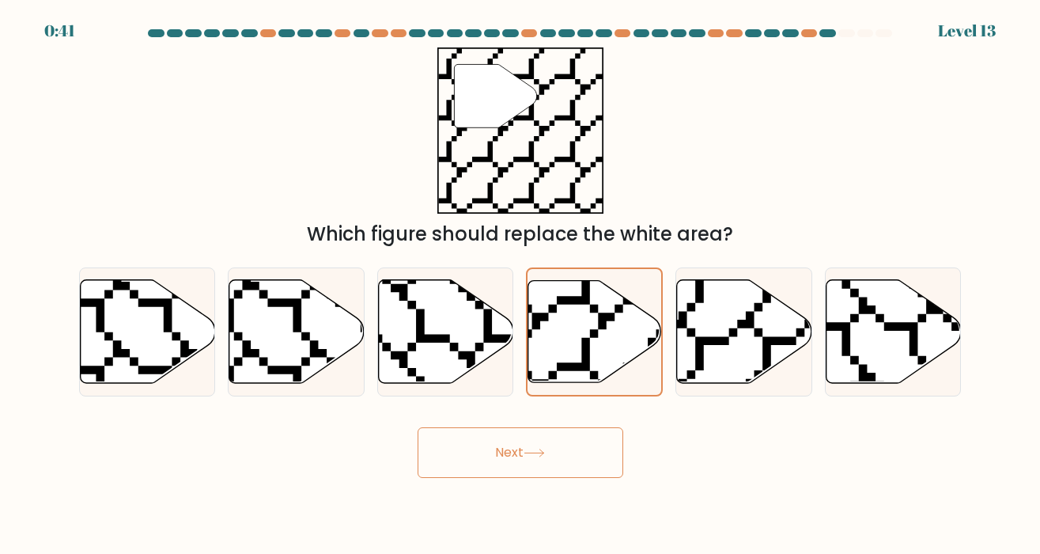
click at [549, 472] on button "Next" at bounding box center [521, 452] width 206 height 51
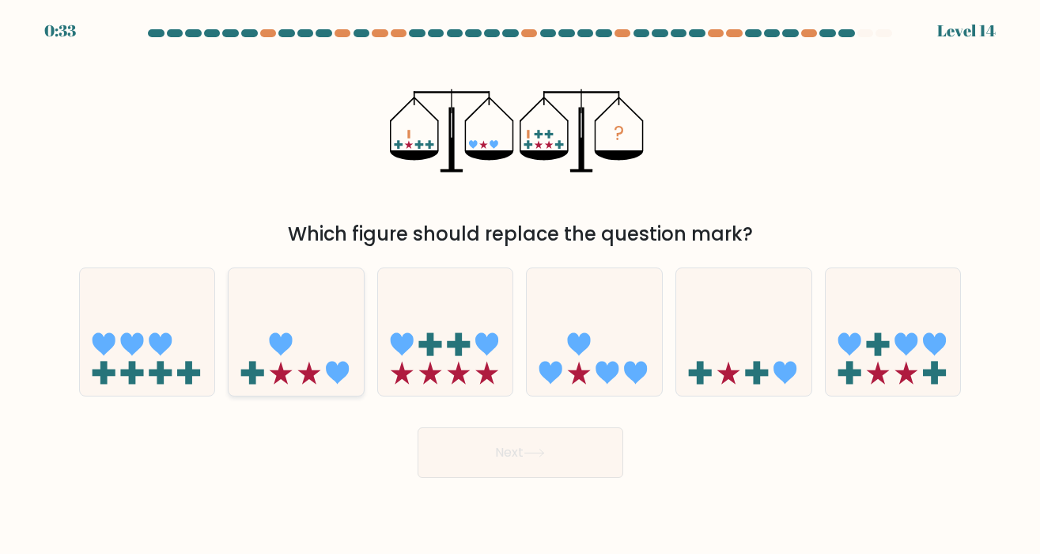
click at [320, 365] on icon at bounding box center [296, 332] width 135 height 112
click at [521, 285] on input "b." at bounding box center [521, 281] width 1 height 8
radio input "true"
click at [540, 463] on button "Next" at bounding box center [521, 452] width 206 height 51
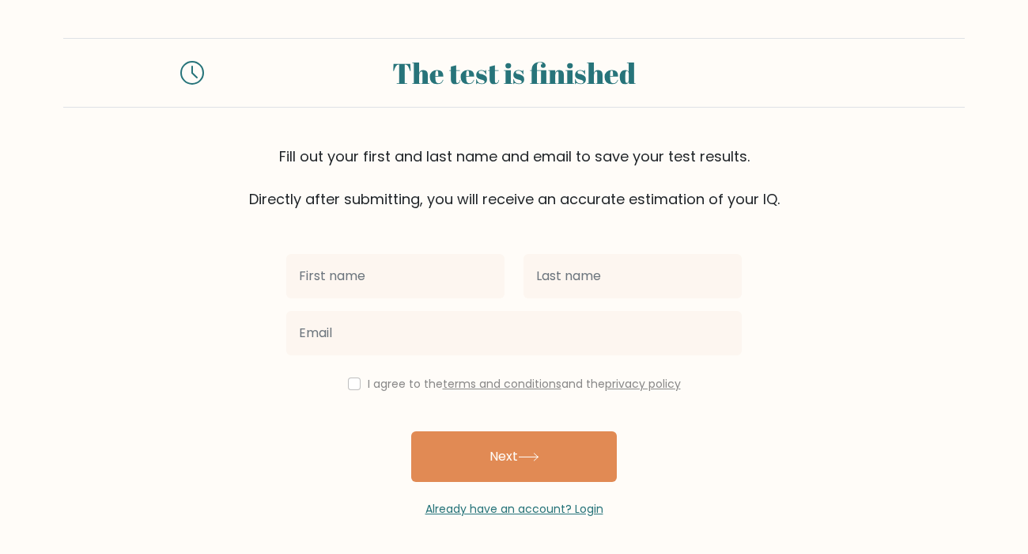
click at [426, 272] on input "text" at bounding box center [395, 276] width 218 height 44
type input "[PERSON_NAME]"
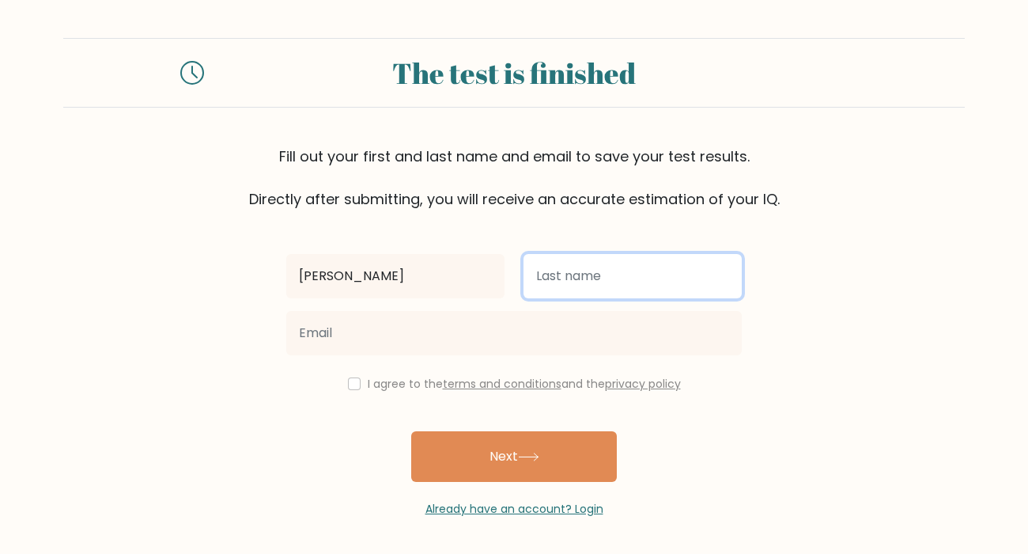
click at [562, 286] on input "text" at bounding box center [633, 276] width 218 height 44
type input "Miraprilia"
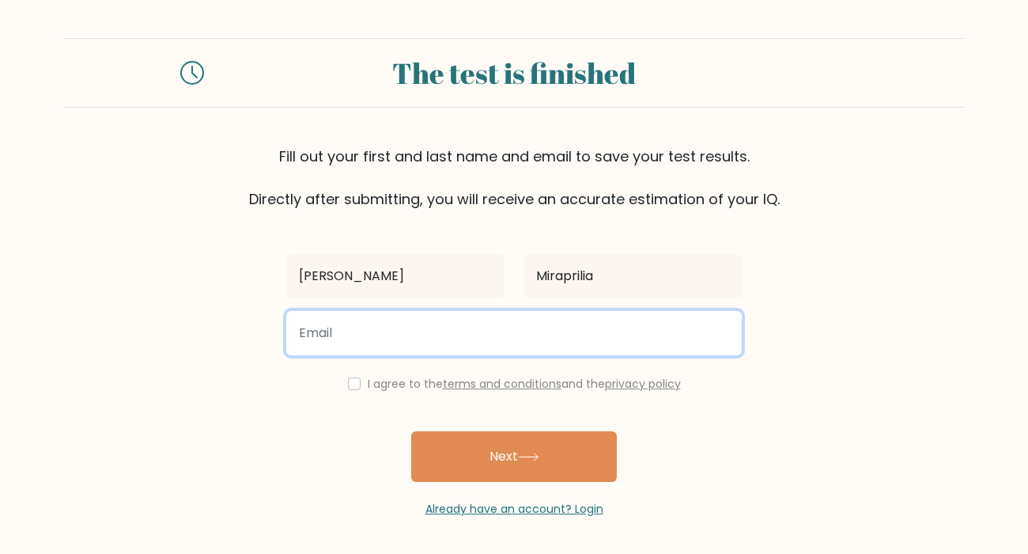
click at [513, 328] on input "email" at bounding box center [514, 333] width 456 height 44
type input "[EMAIL_ADDRESS][DOMAIN_NAME]"
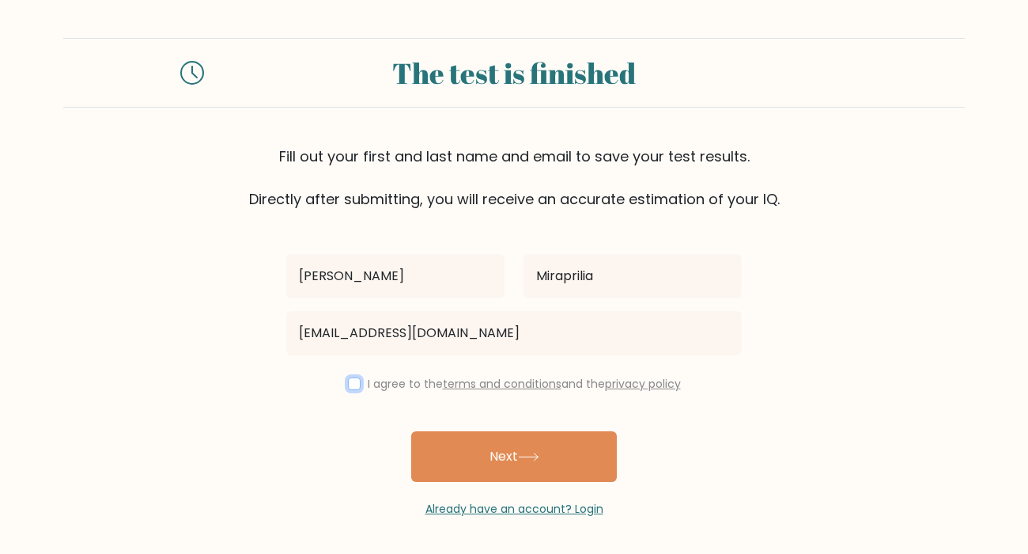
click at [352, 386] on input "checkbox" at bounding box center [354, 383] width 13 height 13
checkbox input "true"
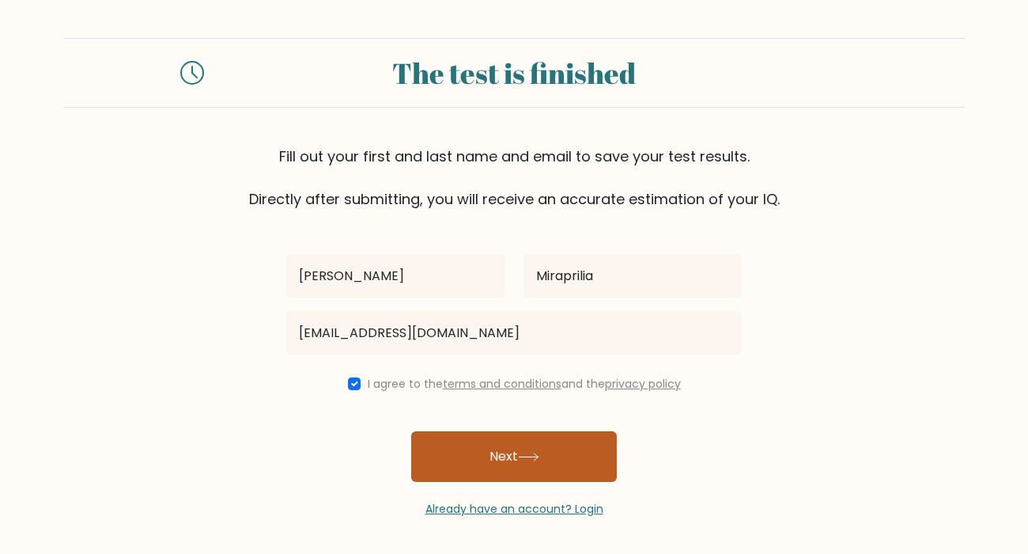
click at [500, 462] on button "Next" at bounding box center [514, 456] width 206 height 51
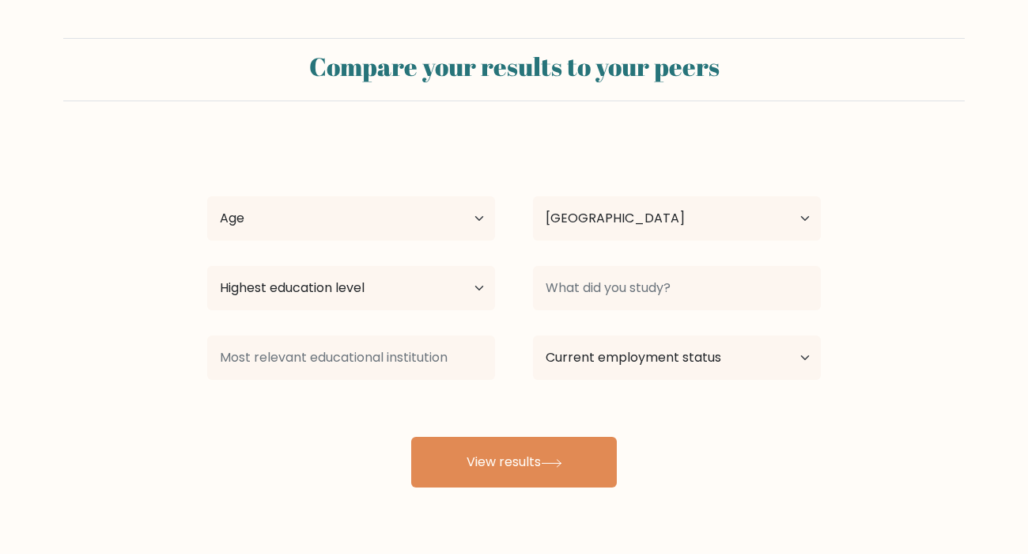
select select "ID"
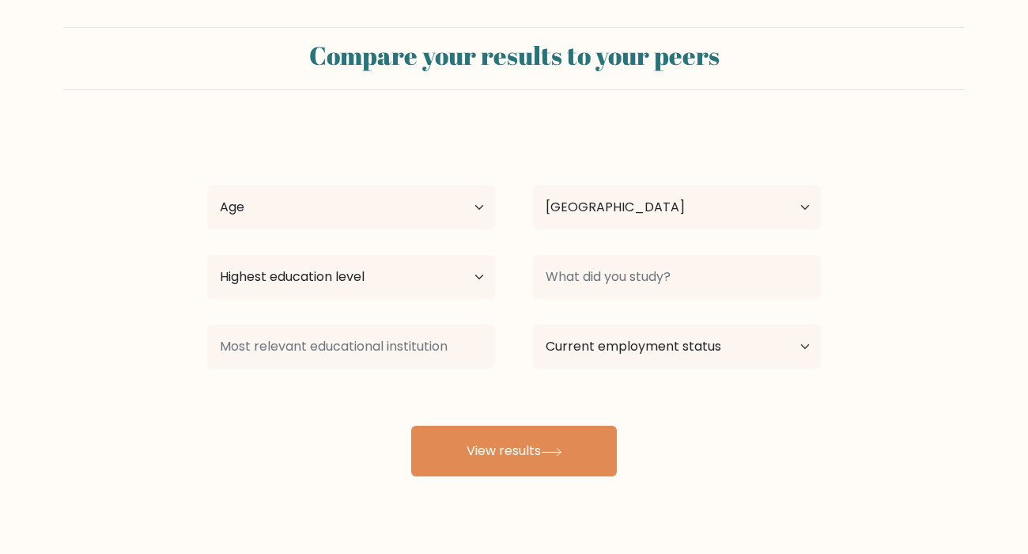
scroll to position [25, 0]
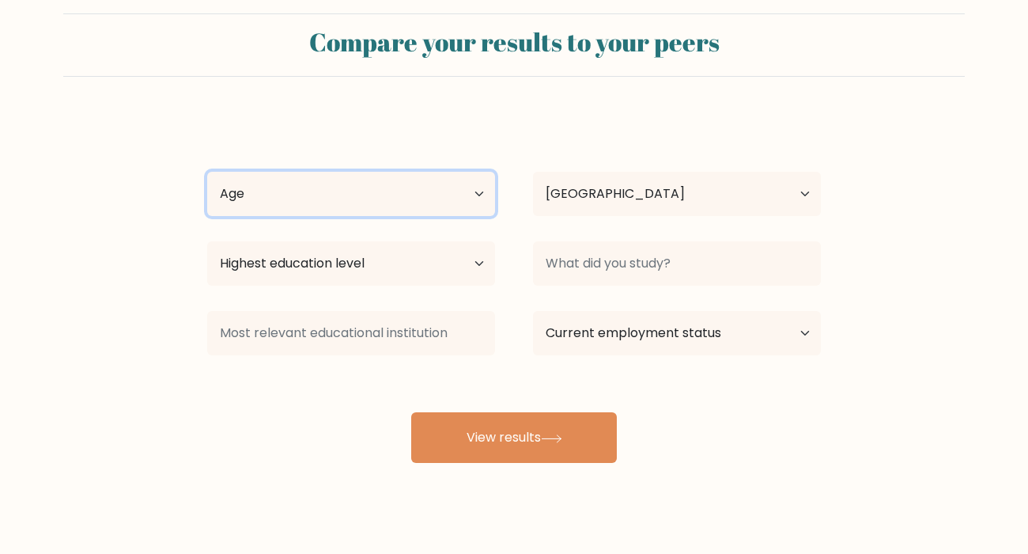
click at [398, 203] on select "Age Under [DEMOGRAPHIC_DATA] [DEMOGRAPHIC_DATA] [DEMOGRAPHIC_DATA] [DEMOGRAPHIC…" at bounding box center [351, 194] width 288 height 44
select select "25_34"
click at [207, 172] on select "Age Under [DEMOGRAPHIC_DATA] [DEMOGRAPHIC_DATA] [DEMOGRAPHIC_DATA] [DEMOGRAPHIC…" at bounding box center [351, 194] width 288 height 44
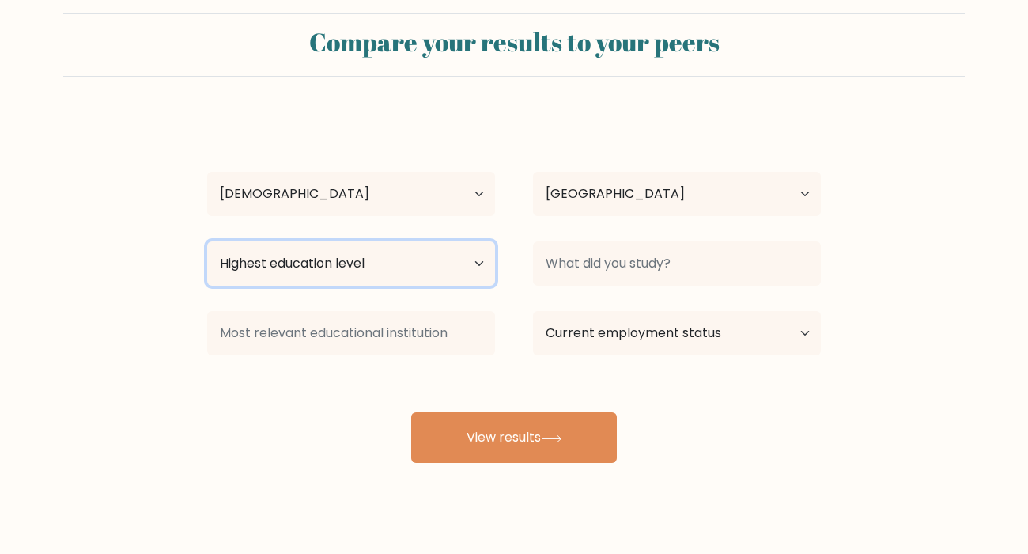
click at [415, 264] on select "Highest education level No schooling Primary Lower Secondary Upper Secondary Oc…" at bounding box center [351, 263] width 288 height 44
select select "bachelors_degree"
click at [207, 241] on select "Highest education level No schooling Primary Lower Secondary Upper Secondary Oc…" at bounding box center [351, 263] width 288 height 44
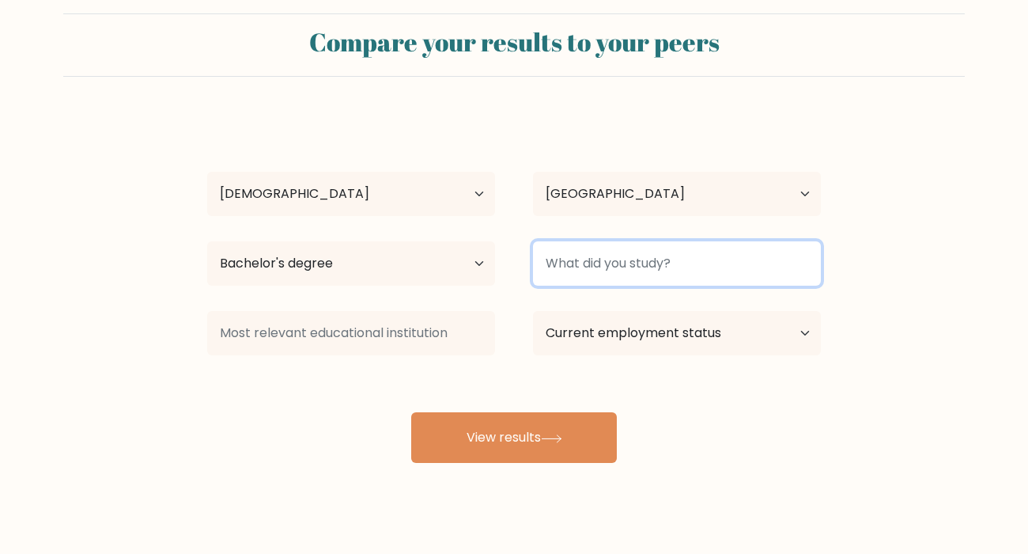
click at [586, 263] on input at bounding box center [677, 263] width 288 height 44
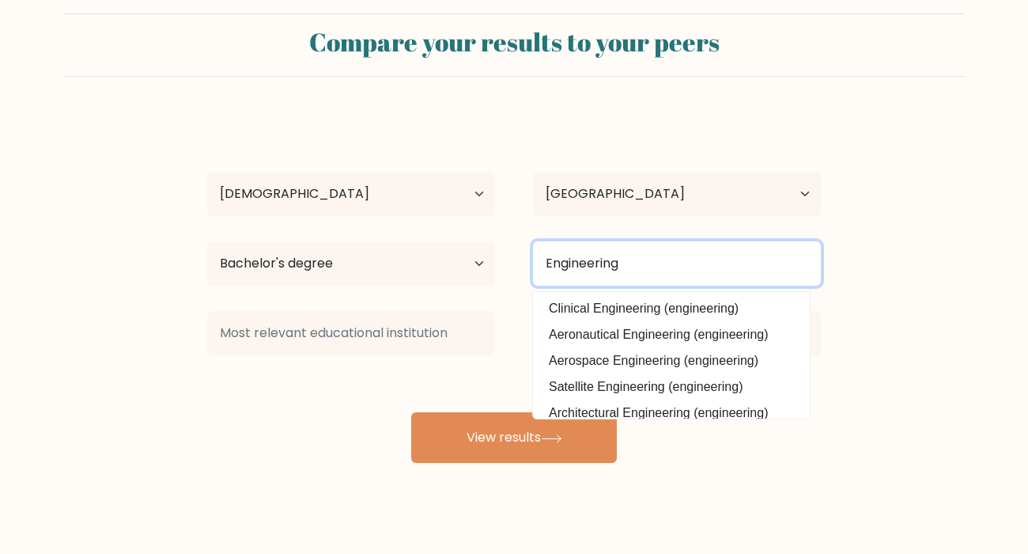
type input "Engineering"
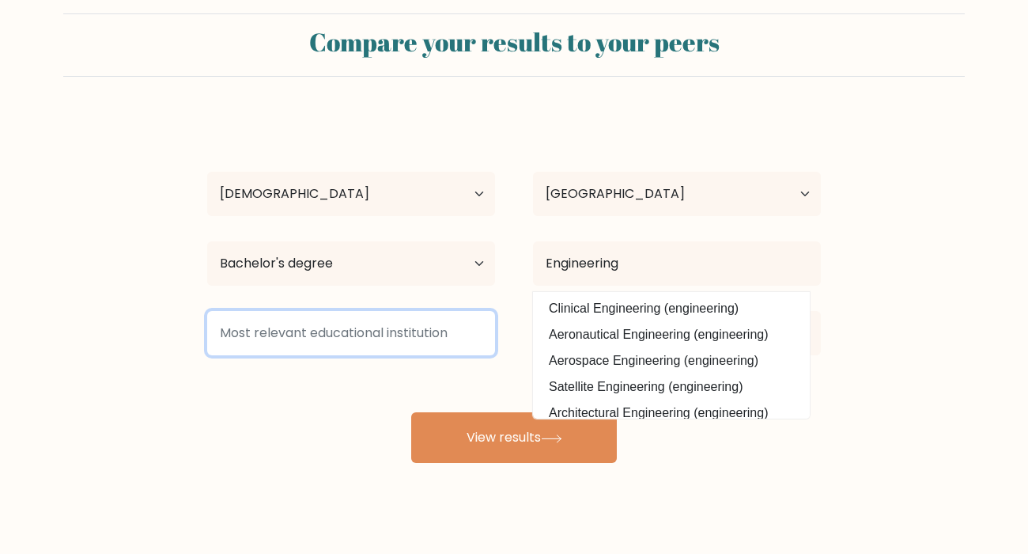
click at [435, 332] on input at bounding box center [351, 333] width 288 height 44
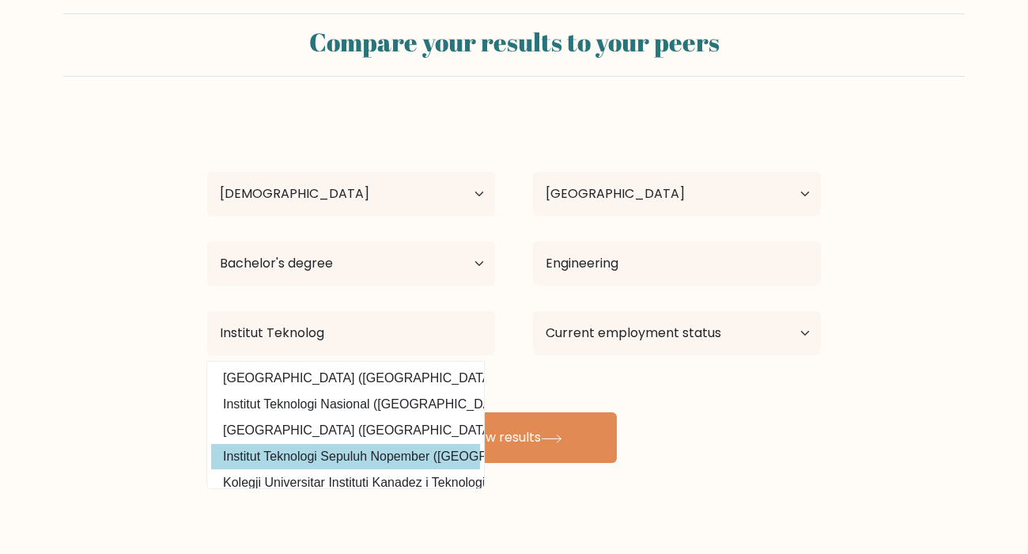
click at [340, 446] on div "Bianca Miraprilia Age Under 18 years old 18-24 years old 25-34 years old 35-44 …" at bounding box center [514, 289] width 633 height 348
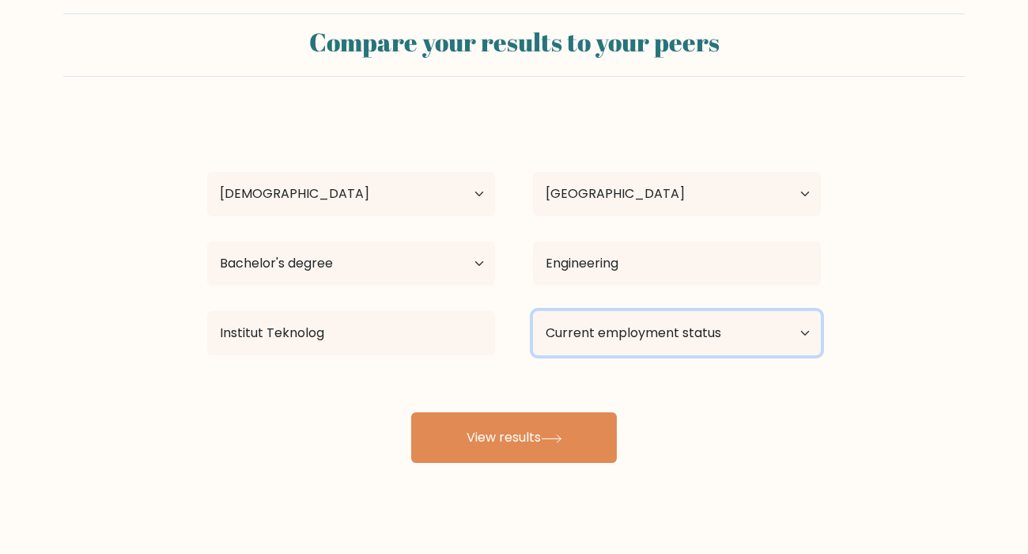
click at [662, 337] on select "Current employment status Employed Student Retired Other / prefer not to answer" at bounding box center [677, 333] width 288 height 44
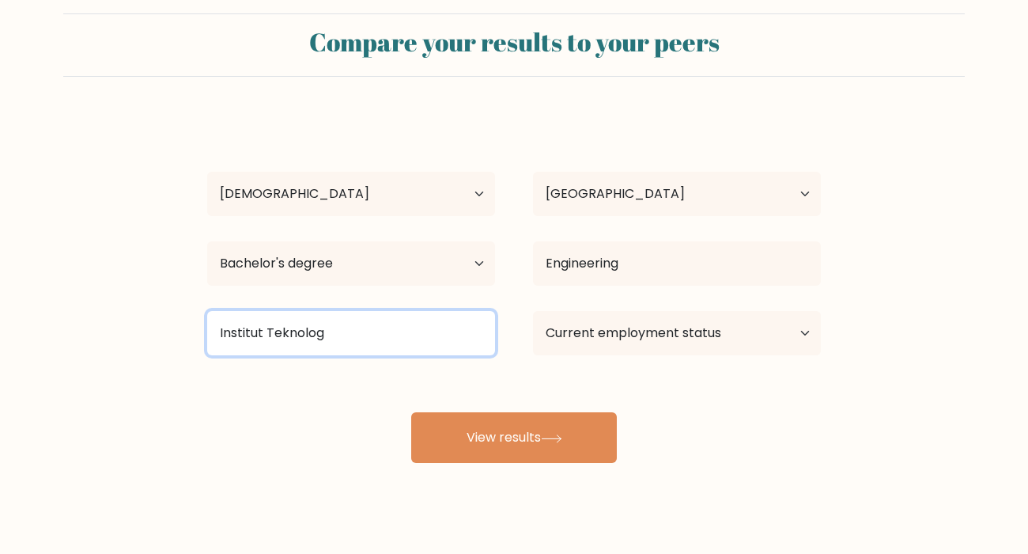
click at [312, 329] on input "Institut Teknolog" at bounding box center [351, 333] width 288 height 44
click at [324, 330] on input "Institut Teknolog" at bounding box center [351, 333] width 288 height 44
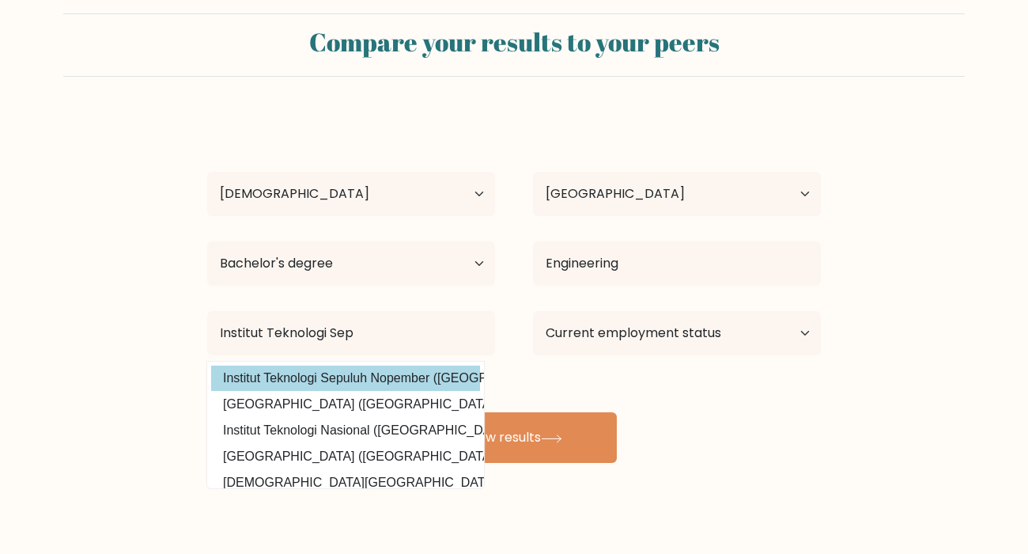
click at [338, 370] on option "Institut Teknologi Sepuluh Nopember (Indonesia)" at bounding box center [345, 377] width 269 height 25
type input "Institut Teknologi Sepuluh Nopember"
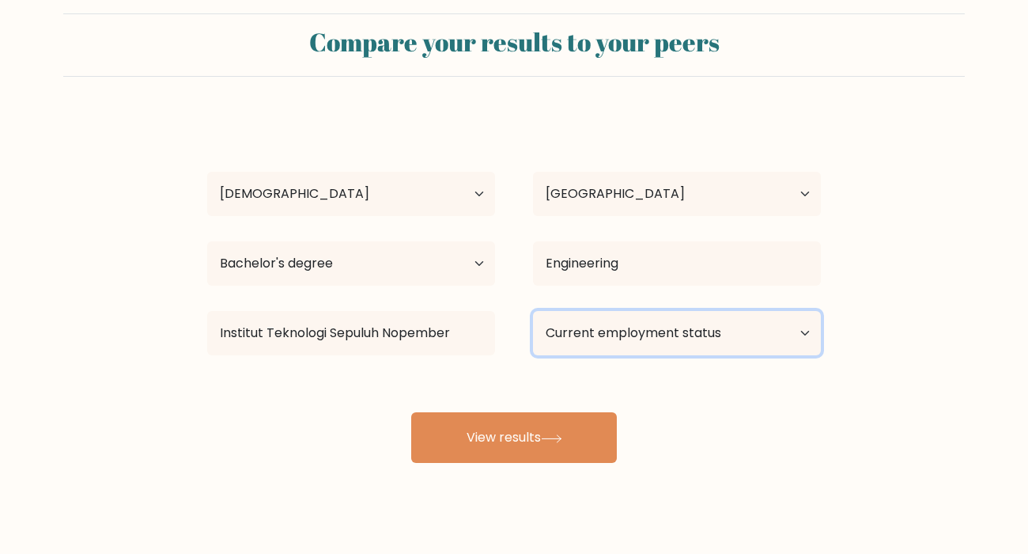
click at [579, 327] on select "Current employment status Employed Student Retired Other / prefer not to answer" at bounding box center [677, 333] width 288 height 44
select select "other"
click at [533, 311] on select "Current employment status Employed Student Retired Other / prefer not to answer" at bounding box center [677, 333] width 288 height 44
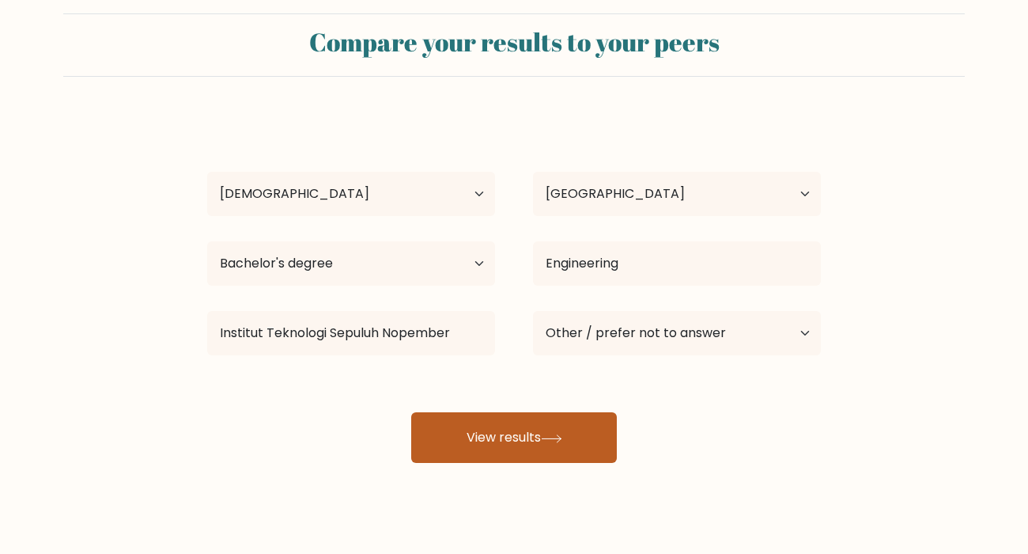
click at [562, 435] on icon at bounding box center [551, 438] width 21 height 9
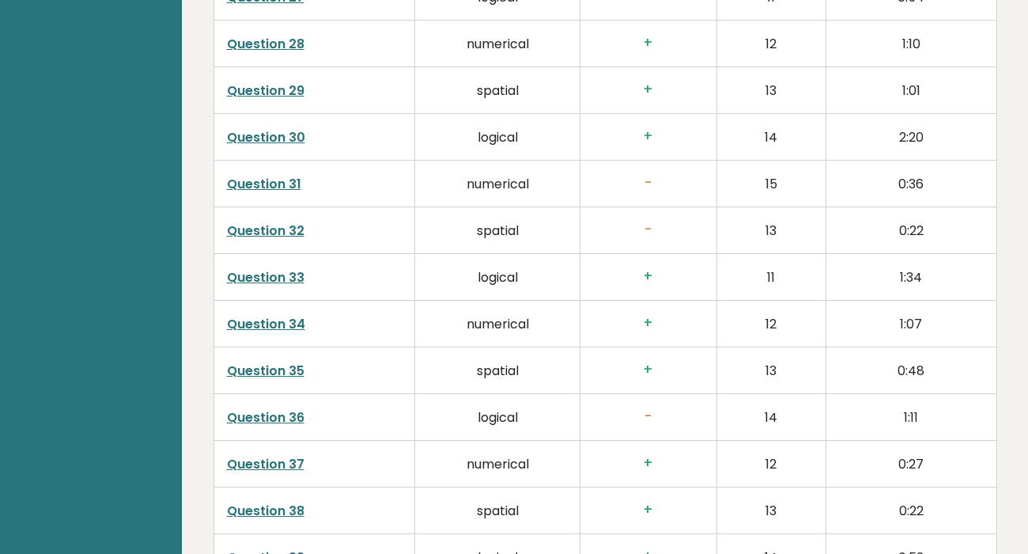
scroll to position [4058, 0]
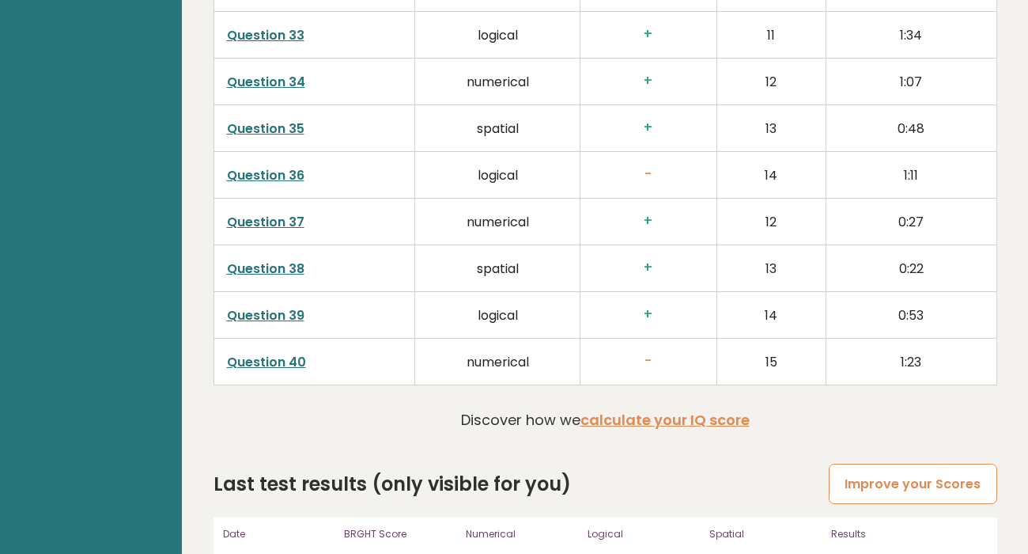
click at [889, 464] on link "Improve your Scores" at bounding box center [913, 484] width 168 height 40
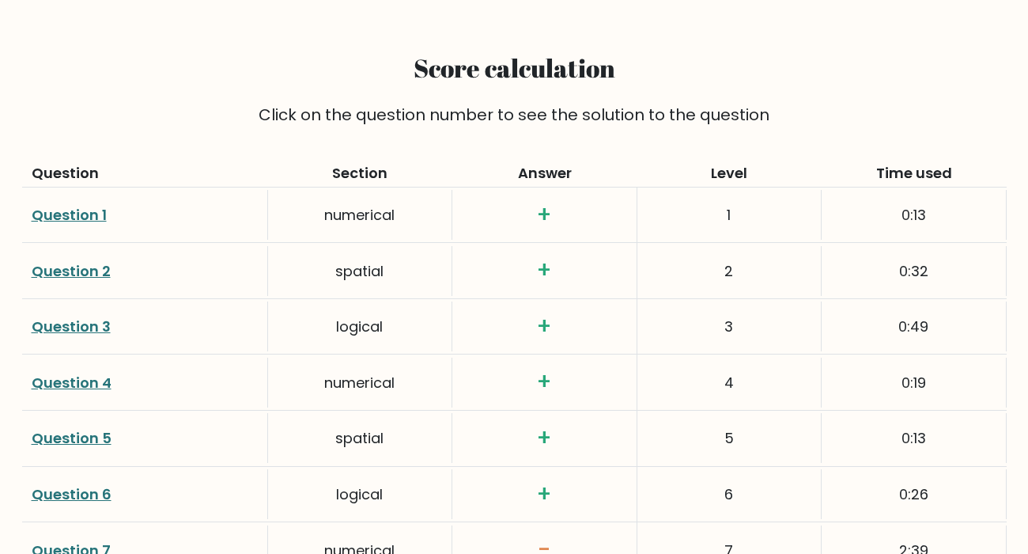
scroll to position [3000, 0]
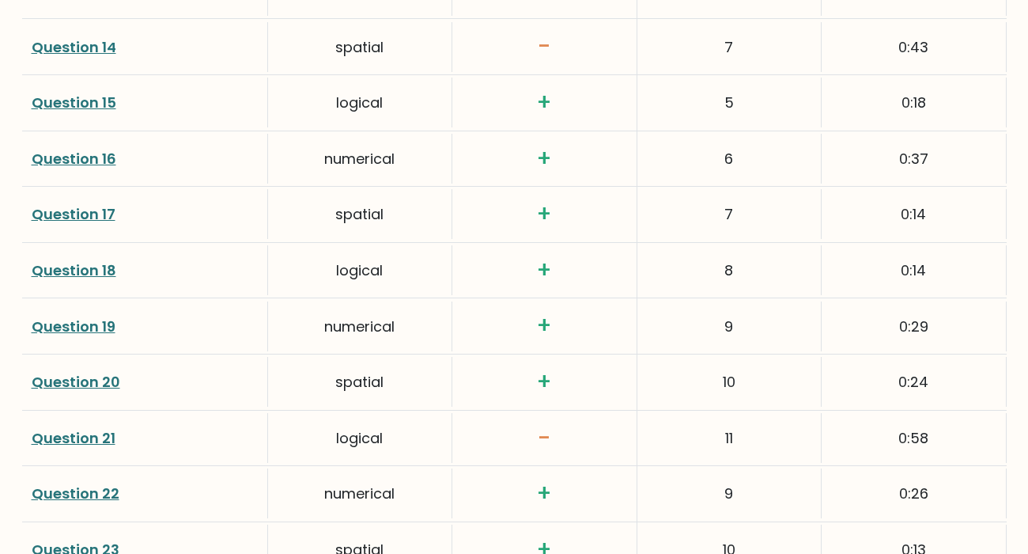
click at [107, 271] on link "Question 18" at bounding box center [74, 270] width 85 height 20
click at [93, 94] on link "Question 15" at bounding box center [74, 103] width 85 height 20
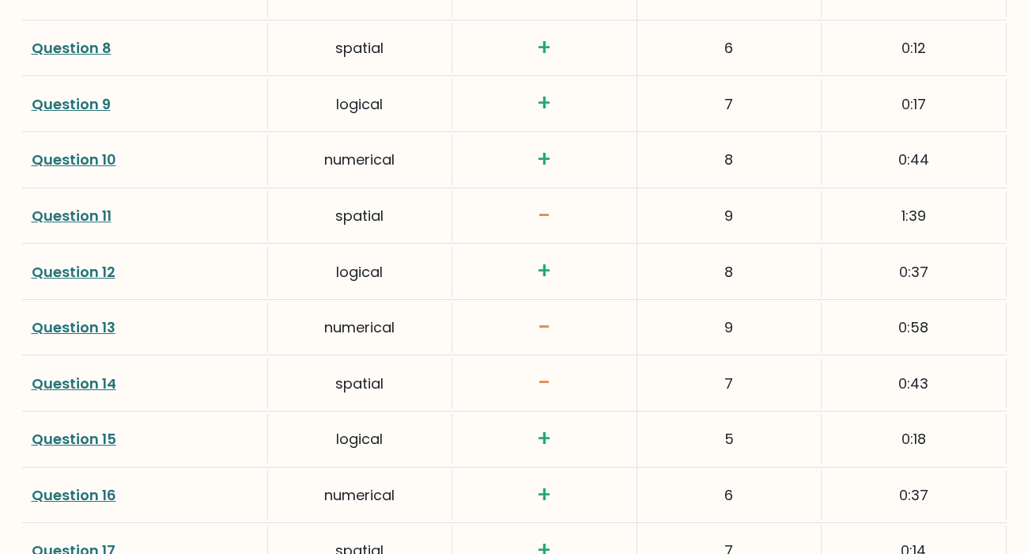
scroll to position [2550, 0]
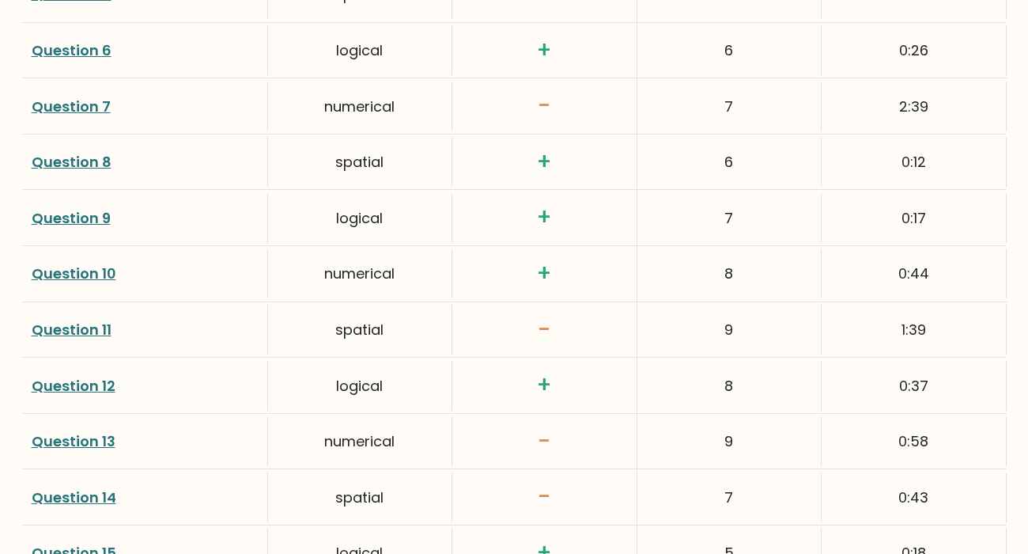
click at [92, 218] on link "Question 9" at bounding box center [71, 218] width 79 height 20
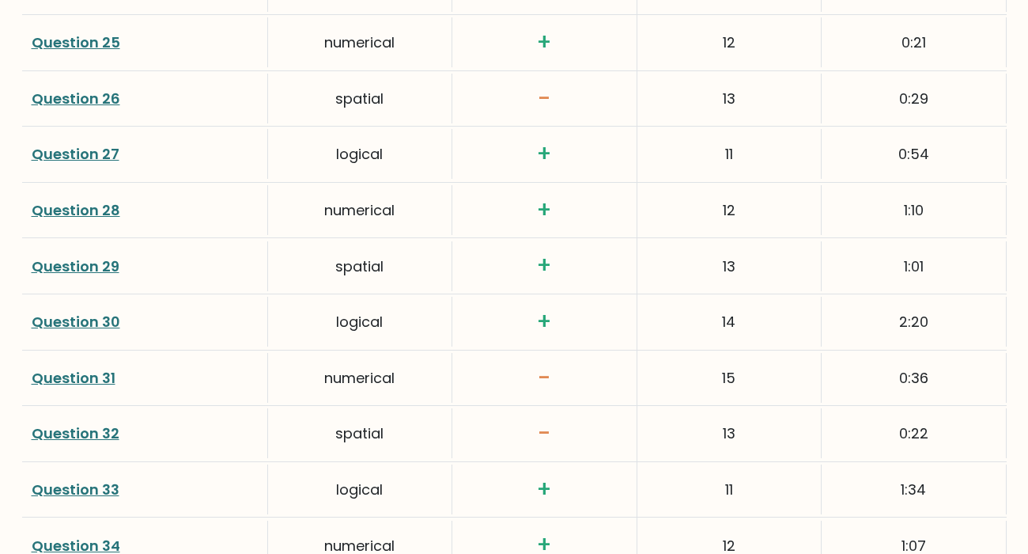
scroll to position [4100, 0]
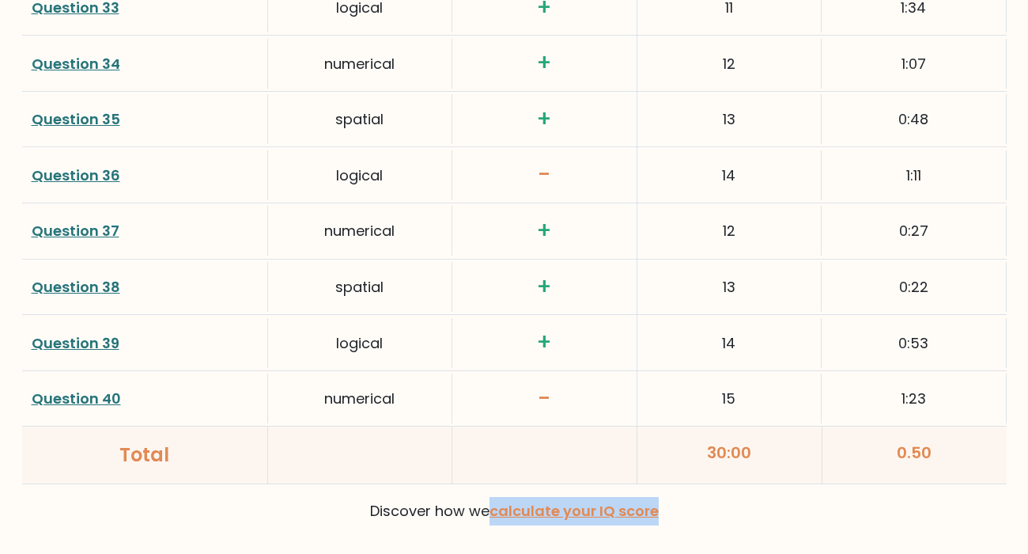
click at [76, 345] on link "Question 39" at bounding box center [76, 343] width 88 height 20
click at [97, 403] on link "Question 40" at bounding box center [76, 398] width 89 height 20
click at [100, 168] on link "Question 36" at bounding box center [76, 175] width 89 height 20
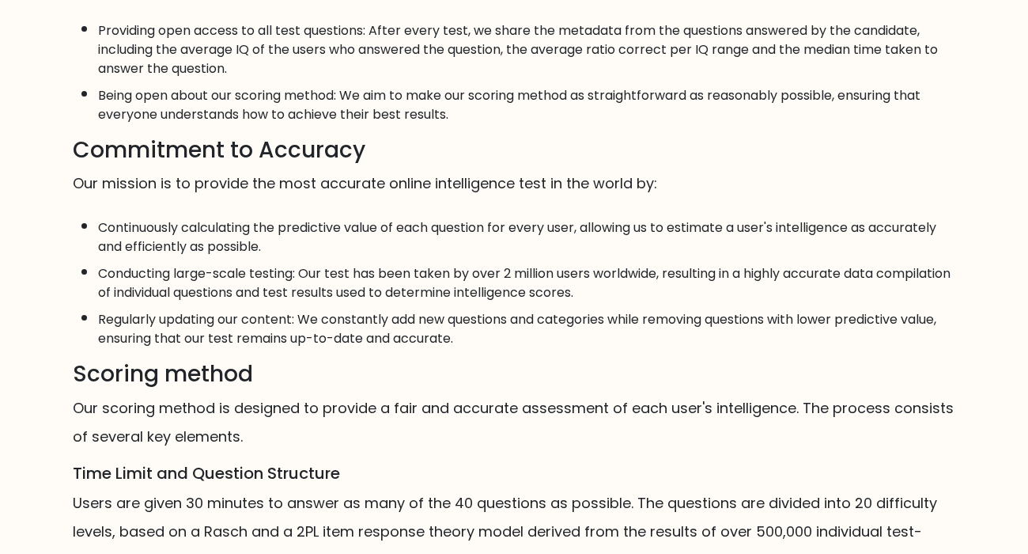
scroll to position [1136, 0]
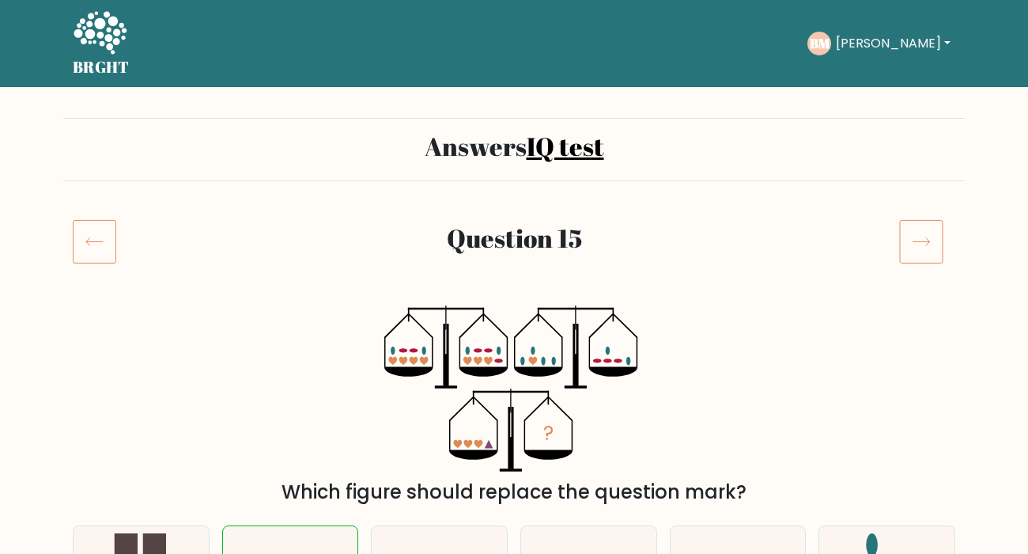
scroll to position [124, 0]
